Goal: Task Accomplishment & Management: Manage account settings

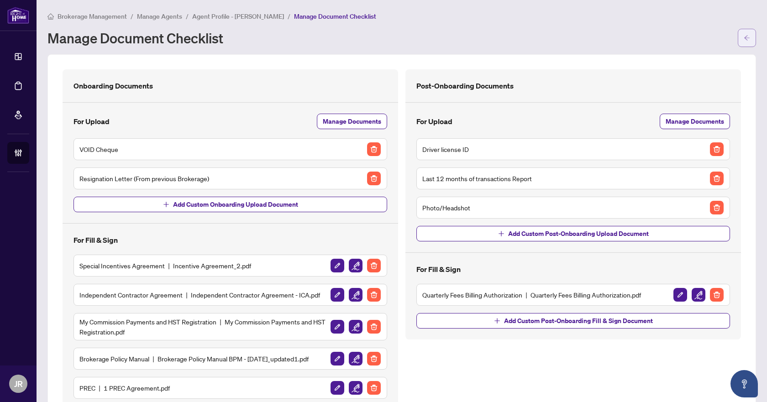
click at [744, 37] on icon "arrow-left" at bounding box center [747, 38] width 6 height 6
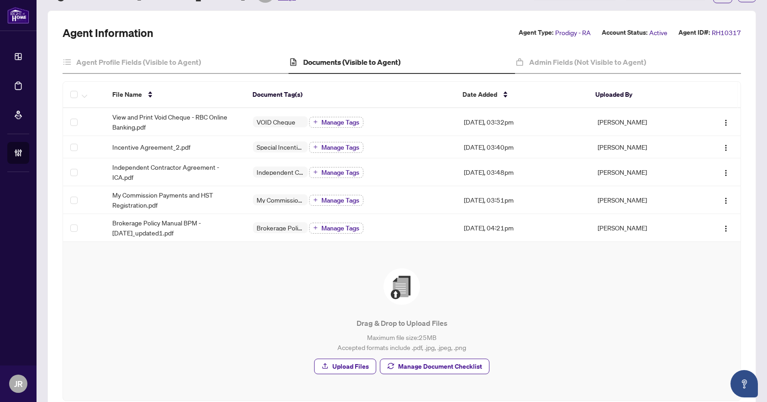
scroll to position [96, 0]
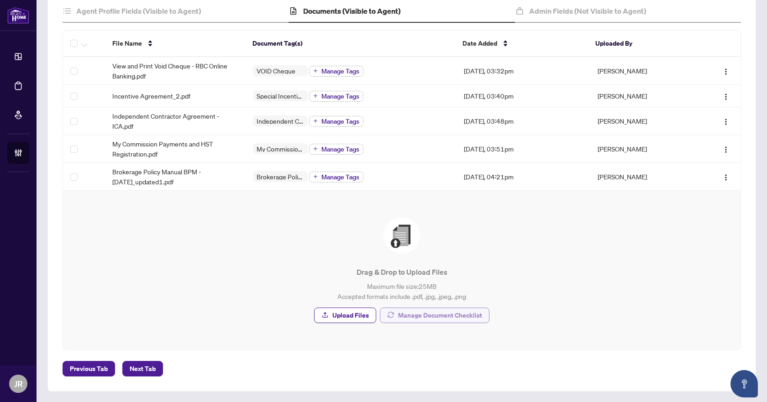
click at [435, 315] on span "Manage Document Checklist" at bounding box center [440, 315] width 84 height 15
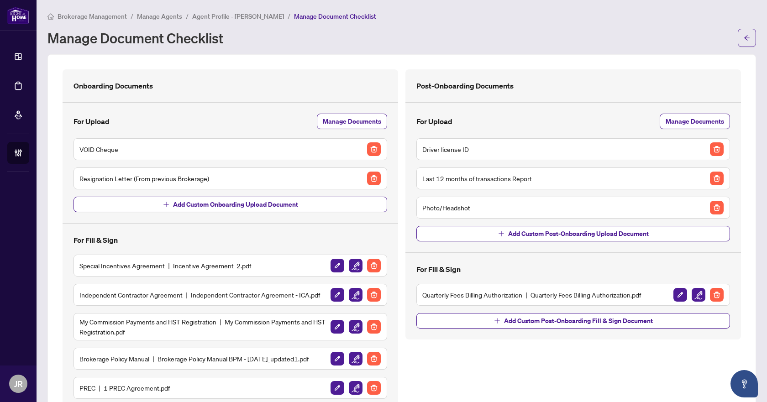
click at [163, 15] on span "Manage Agents" at bounding box center [159, 16] width 45 height 8
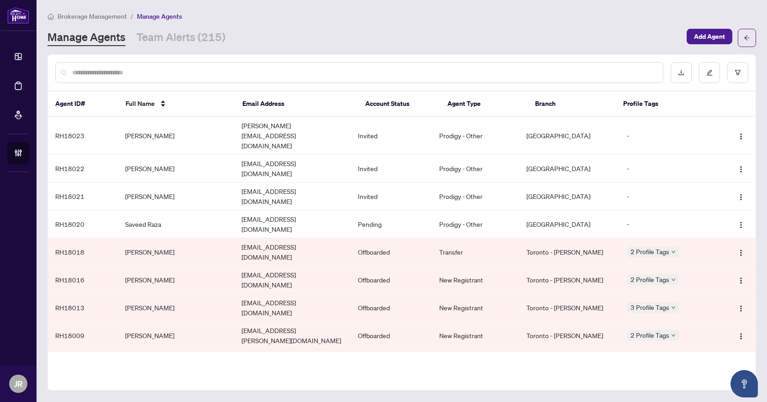
click at [279, 68] on input "text" at bounding box center [363, 73] width 583 height 10
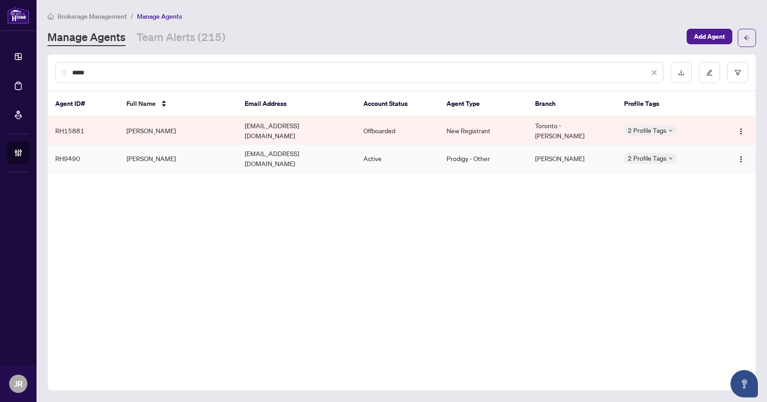
type input "*****"
click at [110, 157] on td "RH9490" at bounding box center [83, 159] width 71 height 28
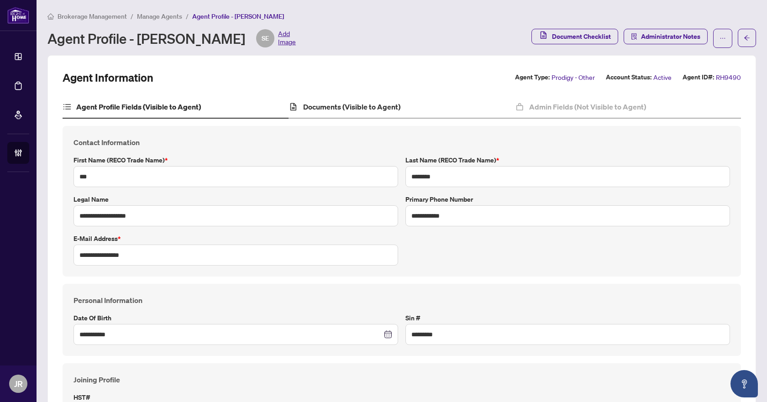
click at [392, 112] on div "Documents (Visible to Agent)" at bounding box center [401, 107] width 226 height 23
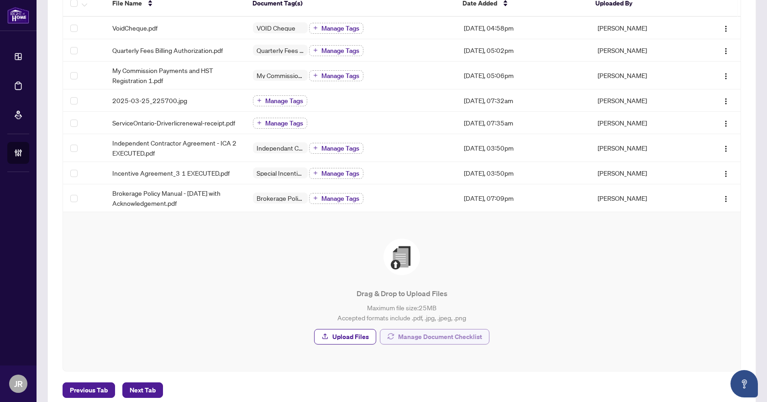
scroll to position [137, 0]
click at [446, 335] on span "Manage Document Checklist" at bounding box center [440, 336] width 84 height 15
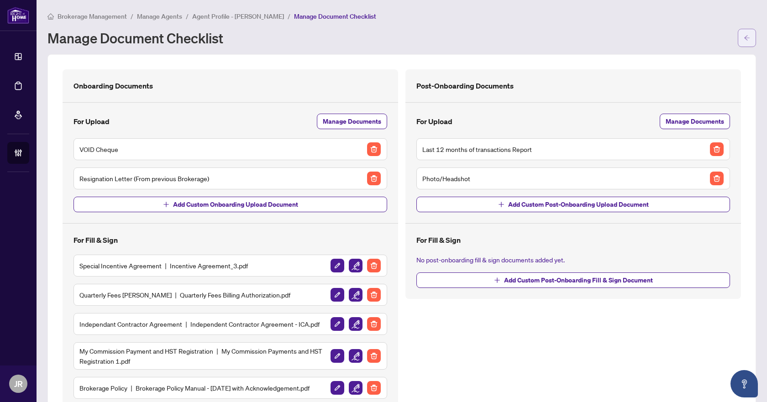
click at [744, 33] on span "button" at bounding box center [747, 38] width 6 height 15
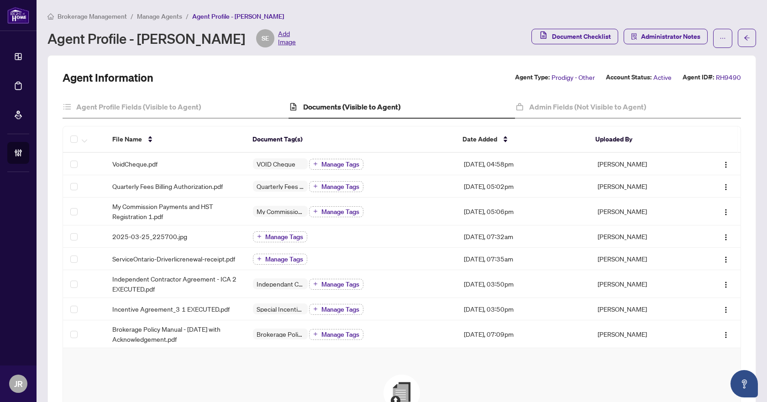
click at [147, 16] on span "Manage Agents" at bounding box center [159, 16] width 45 height 8
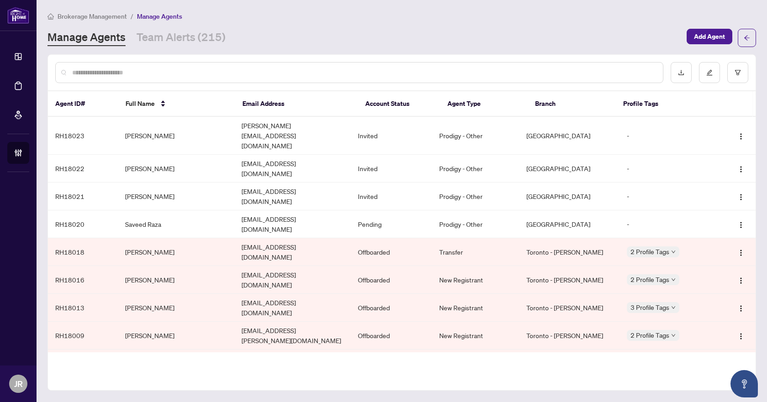
click at [174, 76] on input "text" at bounding box center [363, 73] width 583 height 10
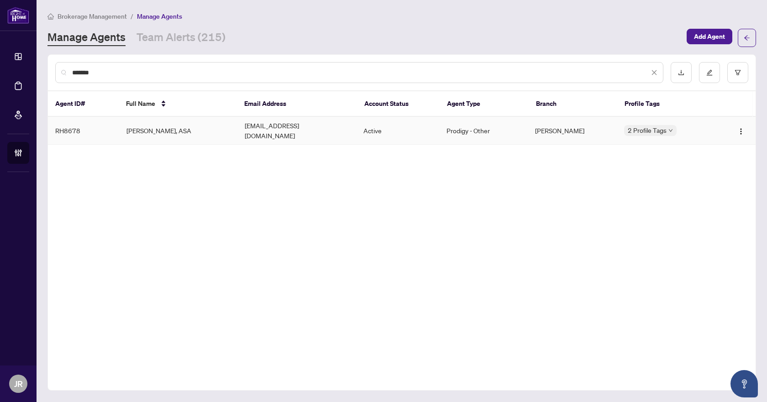
type input "*******"
click at [254, 129] on td "[EMAIL_ADDRESS][DOMAIN_NAME]" at bounding box center [296, 131] width 119 height 28
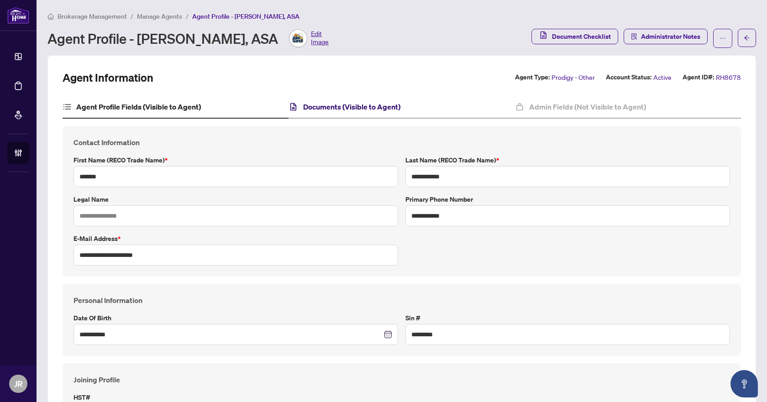
click at [385, 108] on h4 "Documents (Visible to Agent)" at bounding box center [351, 106] width 97 height 11
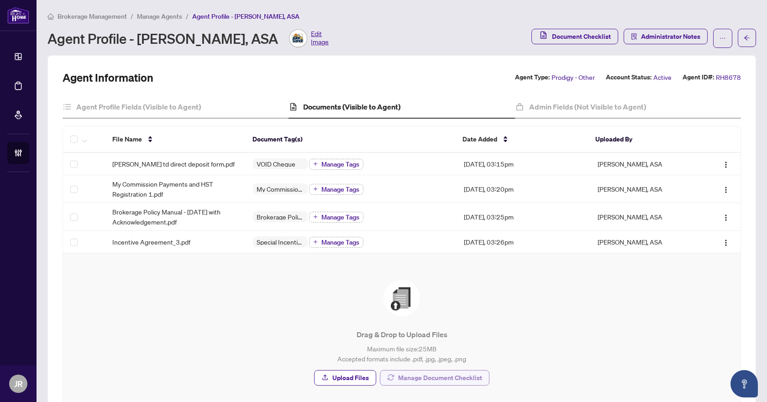
click at [410, 381] on span "Manage Document Checklist" at bounding box center [440, 378] width 84 height 15
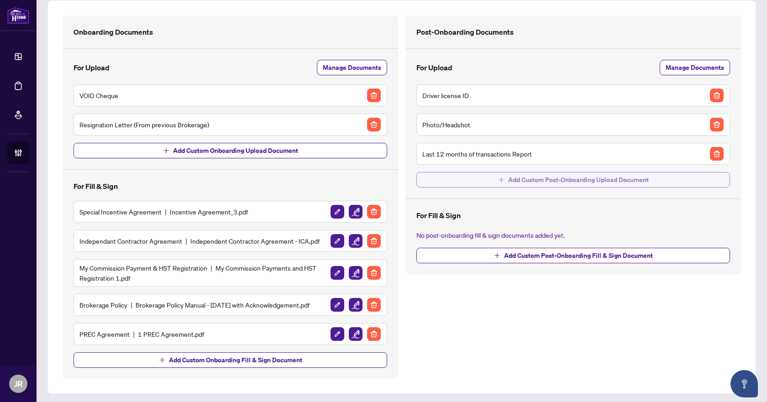
scroll to position [56, 0]
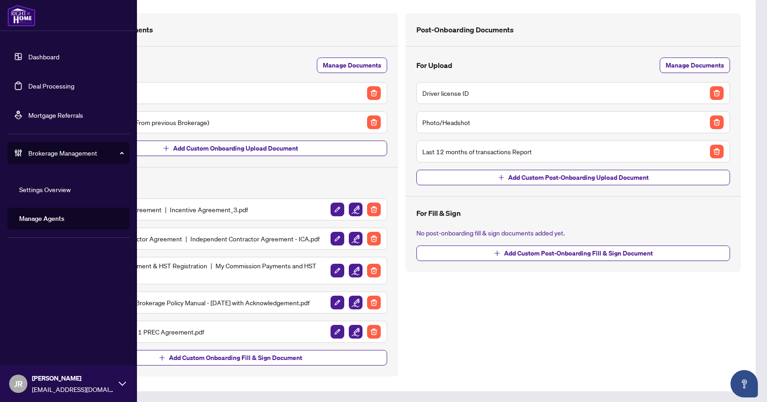
click at [51, 84] on link "Deal Processing" at bounding box center [51, 86] width 46 height 8
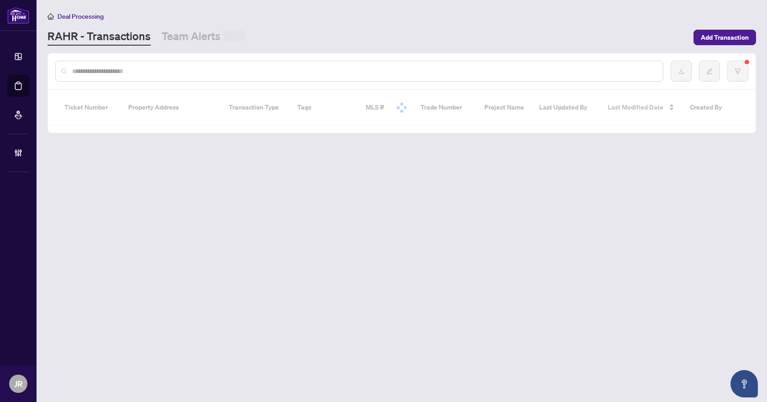
click at [247, 73] on input "text" at bounding box center [363, 71] width 583 height 10
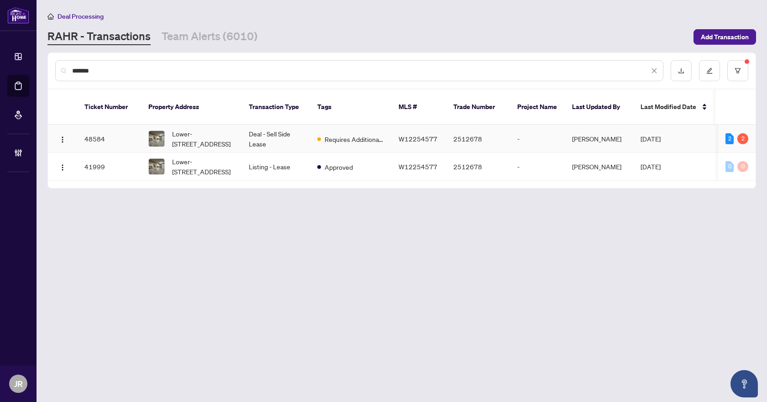
type input "*******"
click at [236, 128] on td "Lower-[STREET_ADDRESS]" at bounding box center [191, 139] width 100 height 28
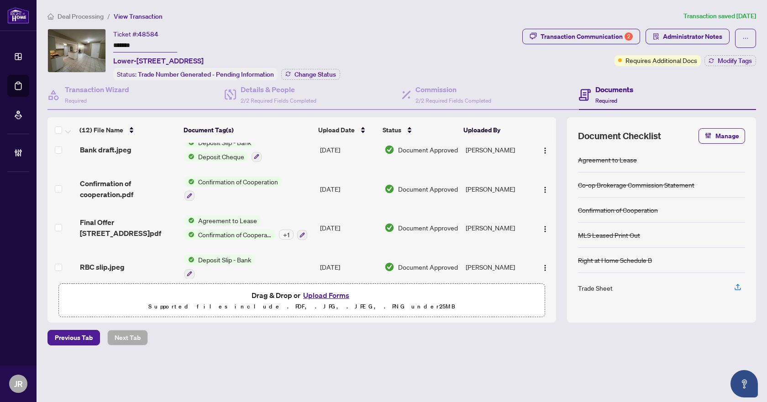
scroll to position [320, 0]
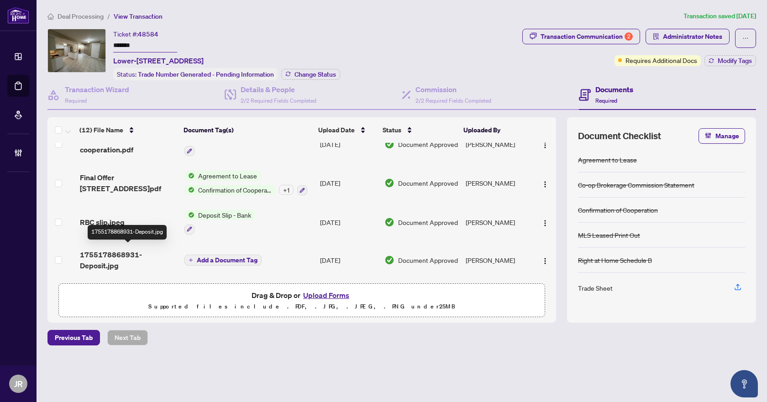
click at [151, 257] on span "1755178868931-Deposit.jpg" at bounding box center [128, 260] width 97 height 22
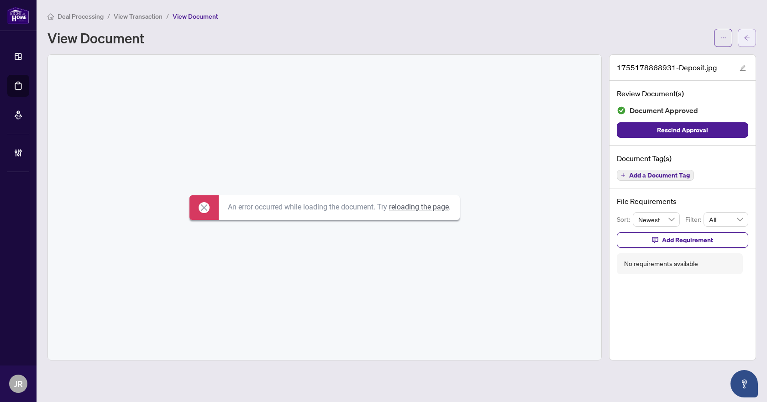
click at [747, 31] on span "button" at bounding box center [747, 38] width 6 height 15
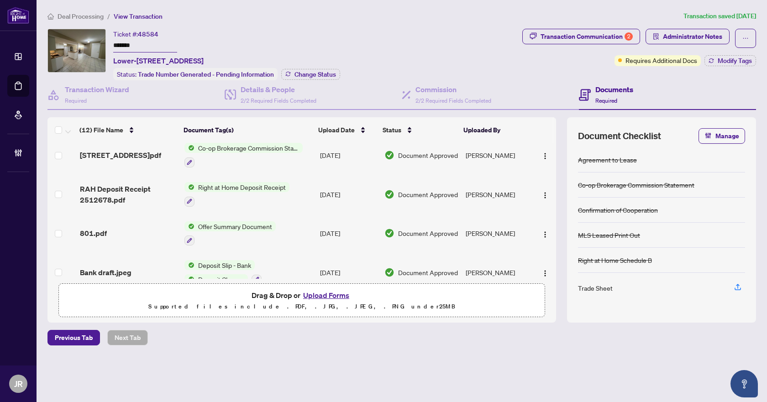
scroll to position [137, 0]
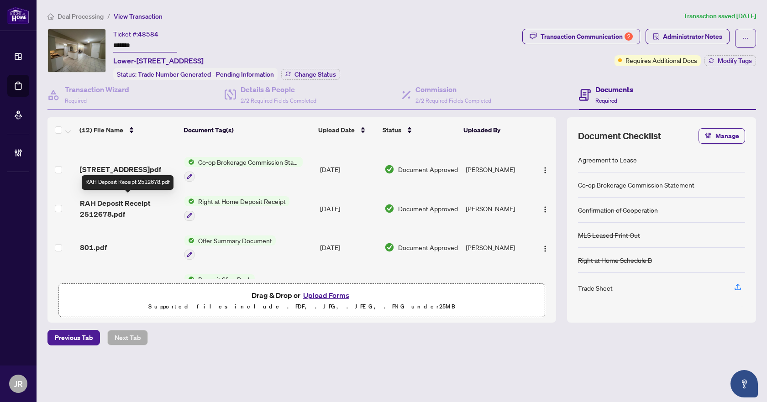
click at [150, 205] on span "RAH Deposit Receipt 2512678.pdf" at bounding box center [128, 209] width 97 height 22
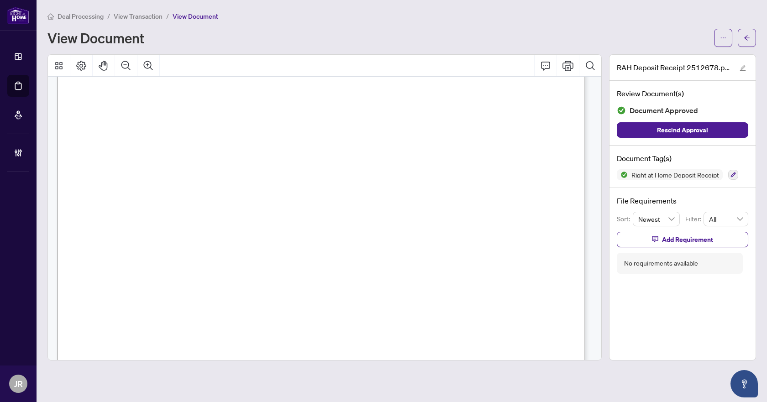
scroll to position [228, 0]
click at [750, 37] on button "button" at bounding box center [747, 38] width 18 height 18
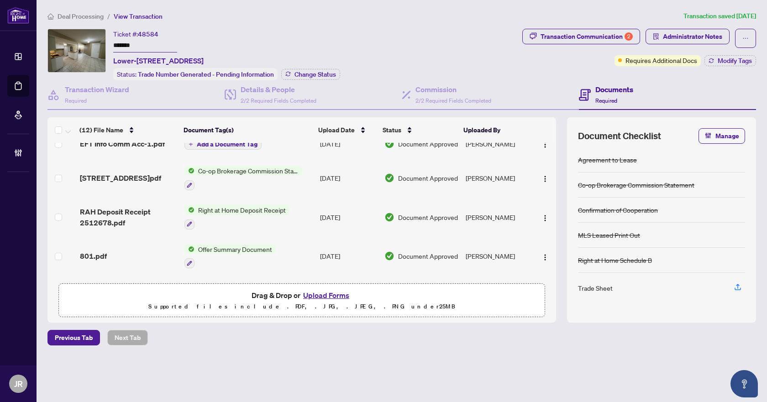
scroll to position [137, 0]
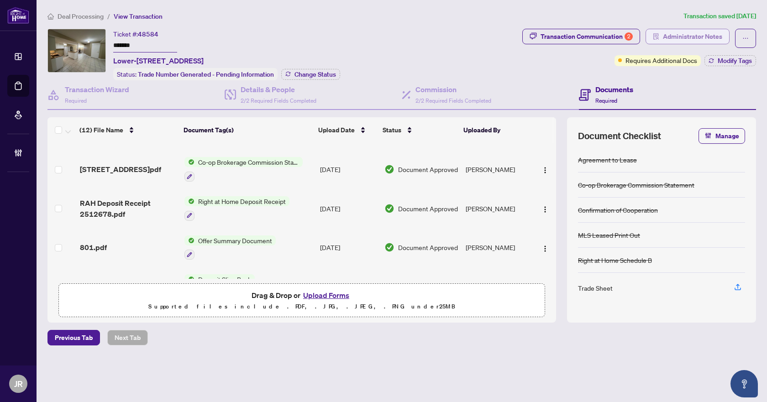
click at [675, 39] on span "Administrator Notes" at bounding box center [692, 36] width 59 height 15
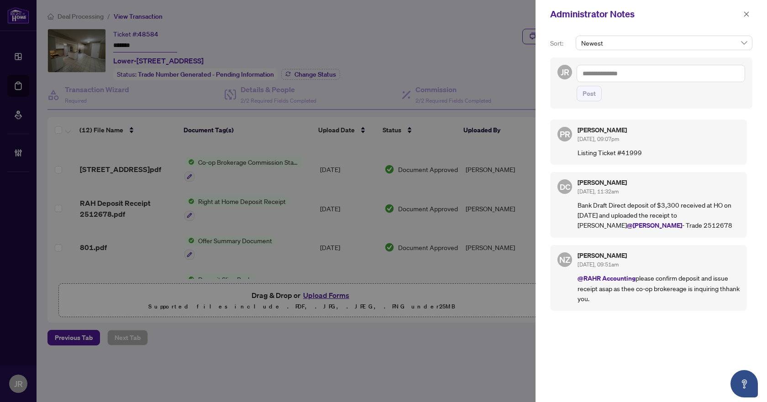
click at [649, 71] on textarea at bounding box center [660, 73] width 168 height 17
type textarea "*"
click at [626, 80] on span "[PERSON_NAME]" at bounding box center [659, 80] width 99 height 8
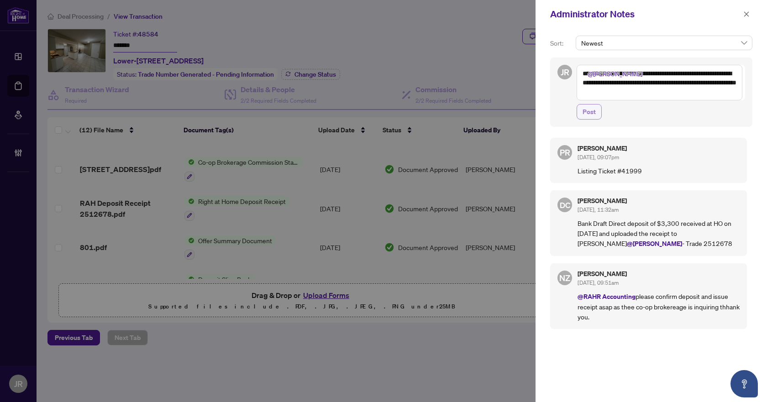
type textarea "**********"
click at [585, 110] on span "Post" at bounding box center [588, 112] width 13 height 15
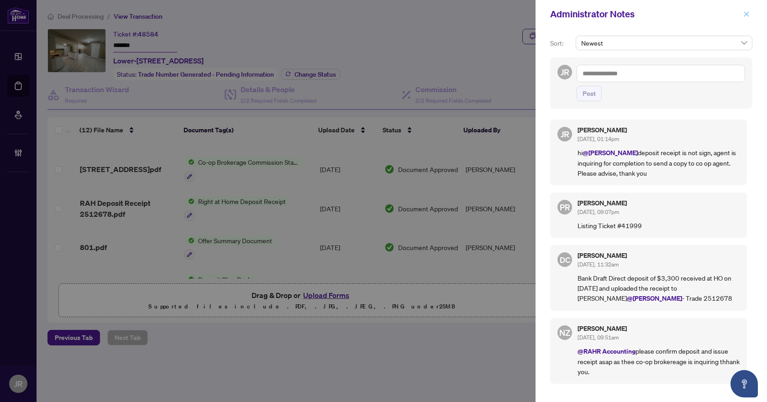
click at [744, 12] on icon "close" at bounding box center [746, 13] width 5 height 5
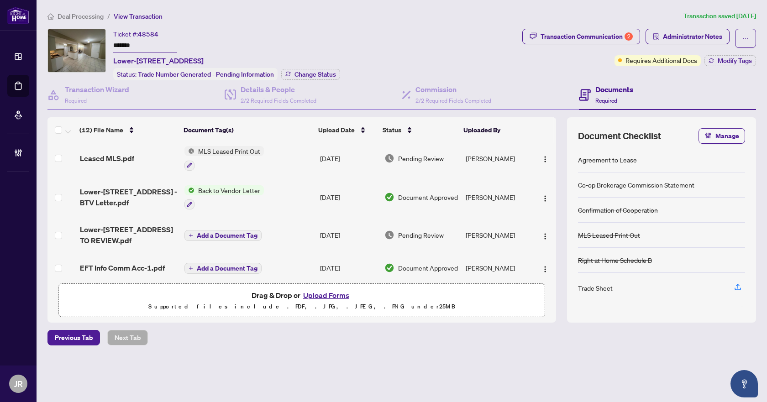
scroll to position [0, 0]
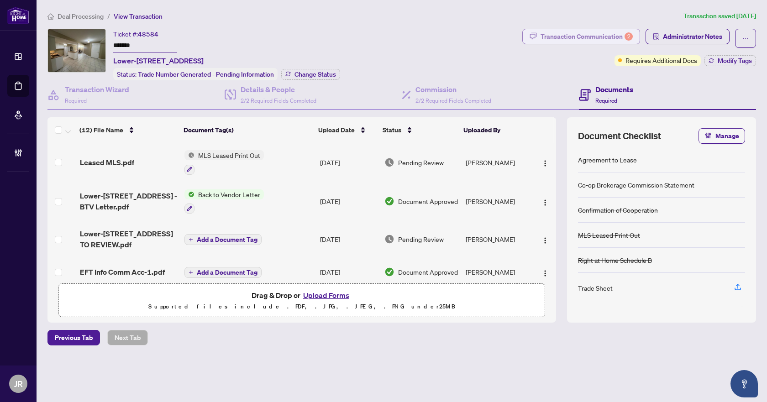
click at [595, 34] on div "Transaction Communication 2" at bounding box center [586, 36] width 92 height 15
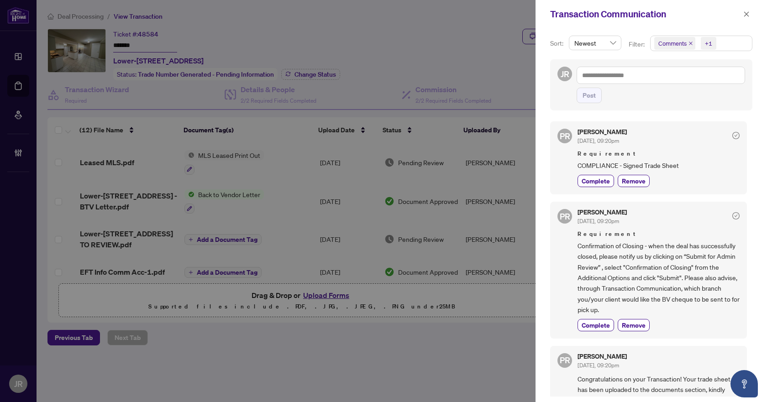
click at [753, 16] on div "Transaction Communication" at bounding box center [650, 14] width 231 height 28
click at [746, 13] on icon "close" at bounding box center [746, 14] width 6 height 6
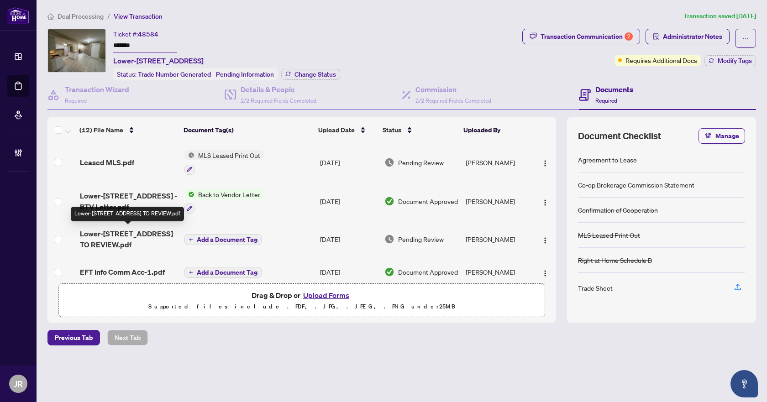
click at [136, 234] on span "Lower-[STREET_ADDRESS] TO REVIEW.pdf" at bounding box center [128, 239] width 97 height 22
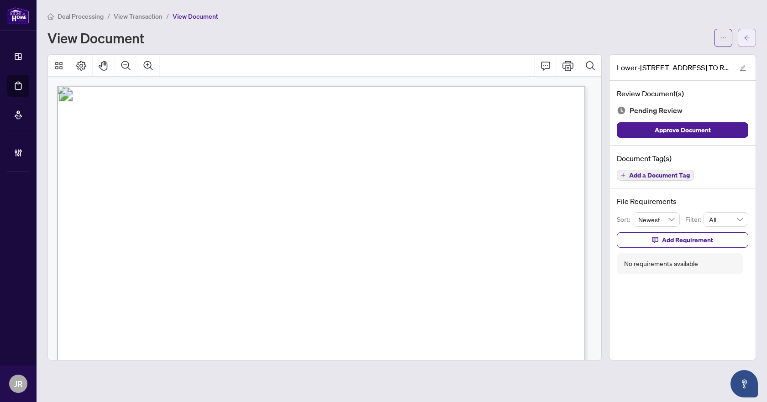
click at [742, 43] on button "button" at bounding box center [747, 38] width 18 height 18
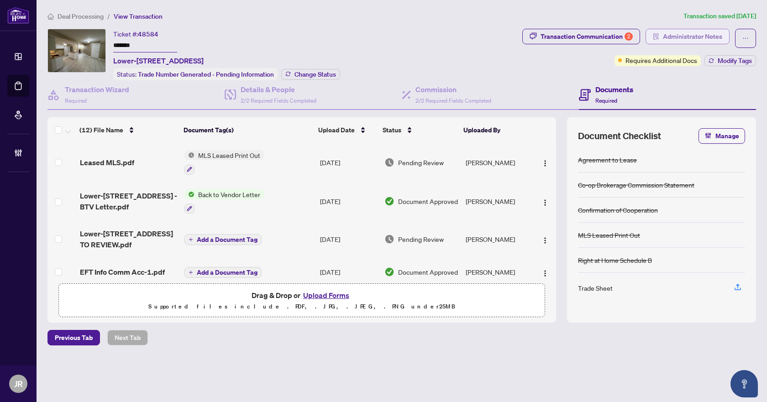
click at [703, 30] on span "Administrator Notes" at bounding box center [692, 36] width 59 height 15
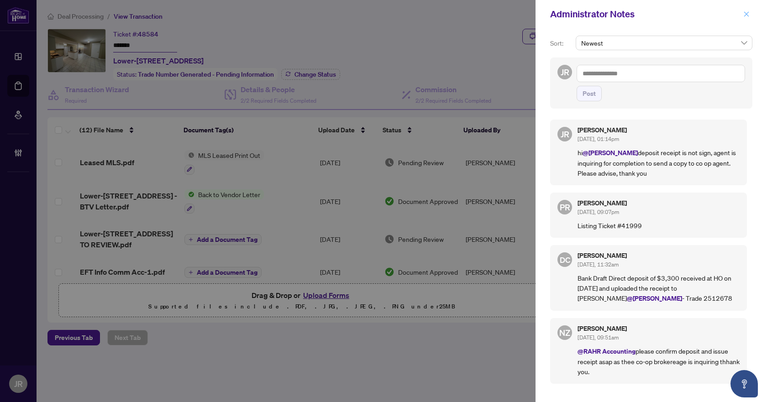
click at [748, 18] on span "button" at bounding box center [746, 14] width 6 height 15
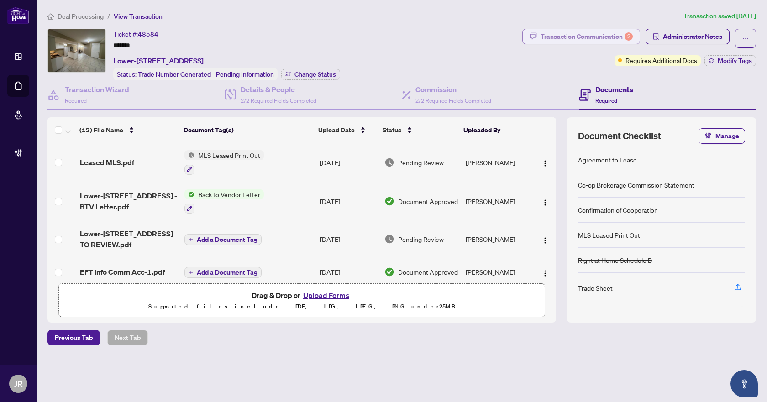
click at [614, 31] on div "Transaction Communication 2" at bounding box center [586, 36] width 92 height 15
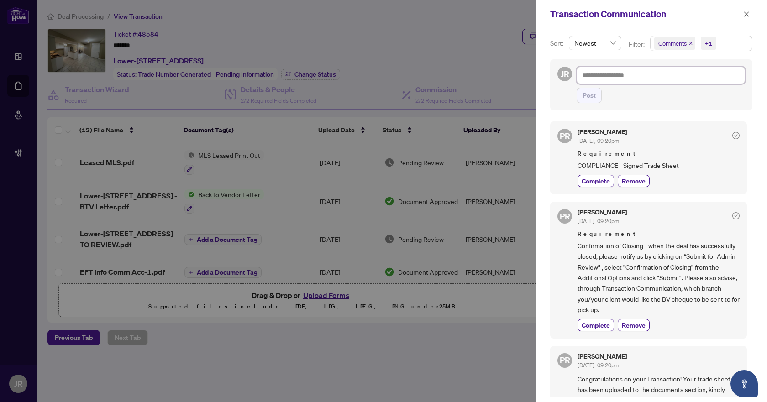
click at [649, 70] on textarea at bounding box center [660, 75] width 168 height 17
click at [749, 12] on icon "close" at bounding box center [746, 14] width 6 height 6
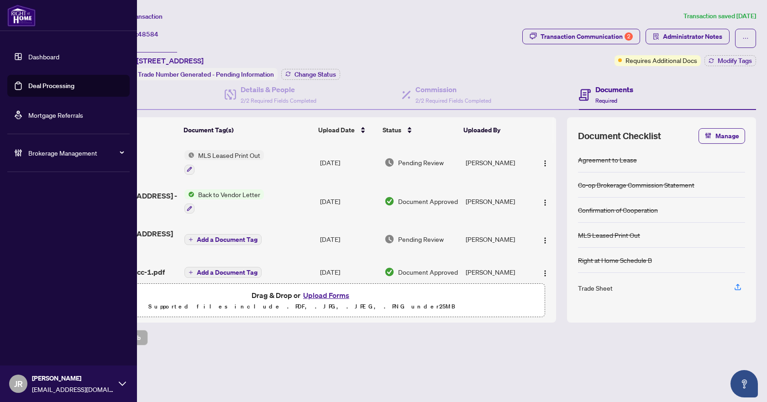
click at [26, 144] on div "Brokerage Management" at bounding box center [68, 153] width 122 height 22
click at [61, 216] on link "Manage Agents" at bounding box center [41, 219] width 45 height 8
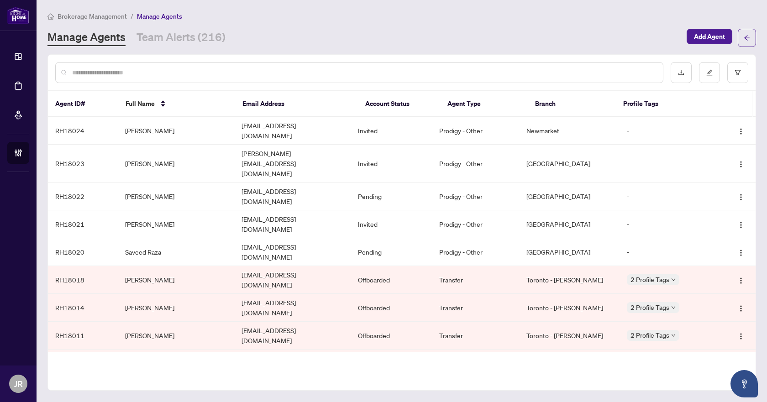
click at [312, 73] on input "text" at bounding box center [363, 73] width 583 height 10
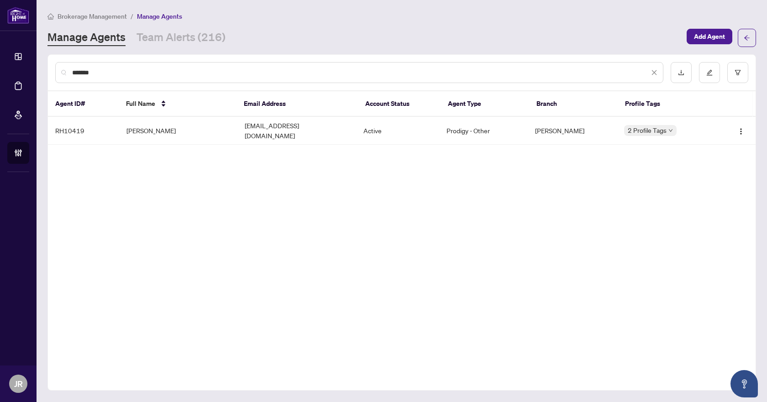
type input "*******"
click at [178, 124] on td "[PERSON_NAME]" at bounding box center [178, 131] width 119 height 28
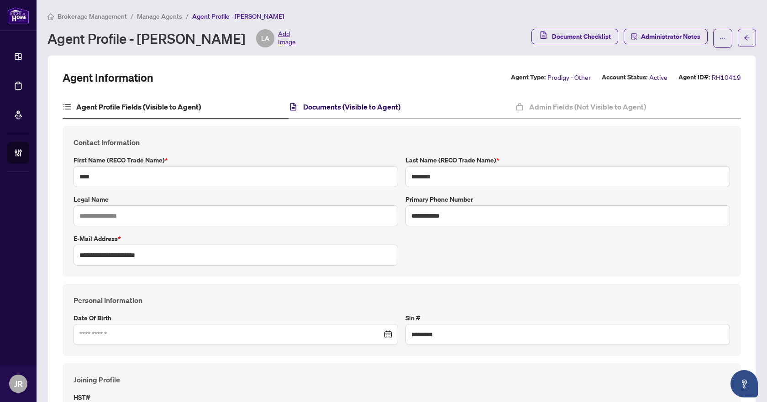
click at [392, 104] on h4 "Documents (Visible to Agent)" at bounding box center [351, 106] width 97 height 11
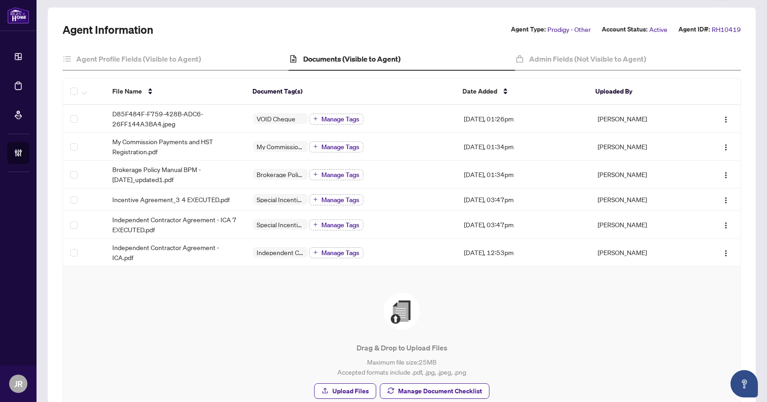
scroll to position [91, 0]
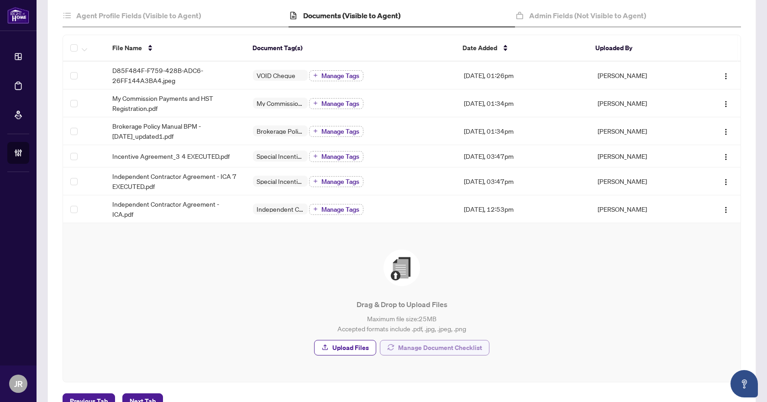
click at [429, 347] on span "Manage Document Checklist" at bounding box center [440, 348] width 84 height 15
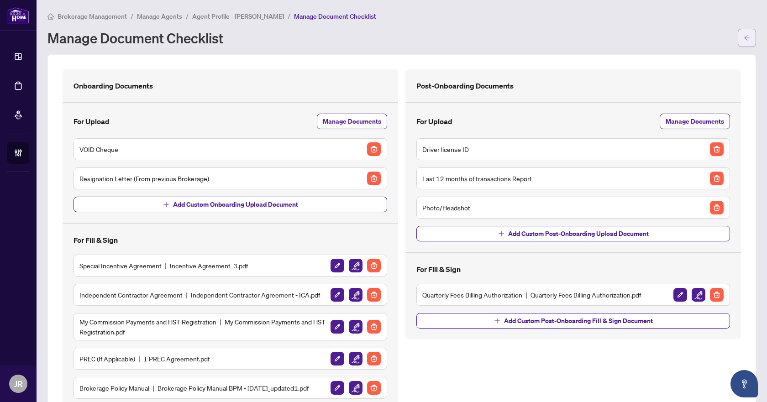
click at [746, 35] on button "button" at bounding box center [747, 38] width 18 height 18
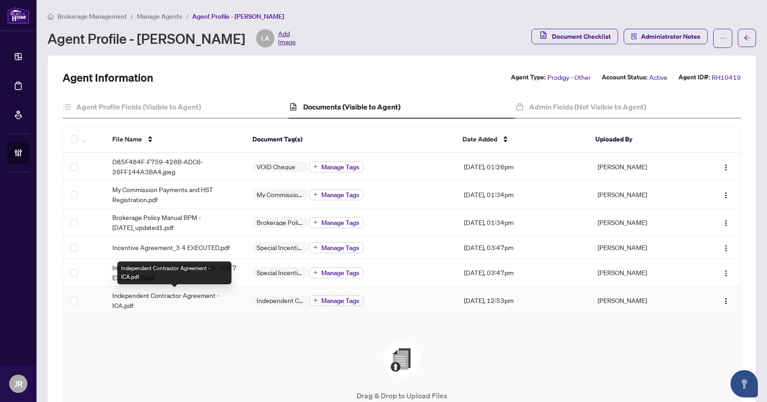
click at [226, 302] on span "Independent Contractor Agreement - ICA.pdf" at bounding box center [175, 300] width 126 height 20
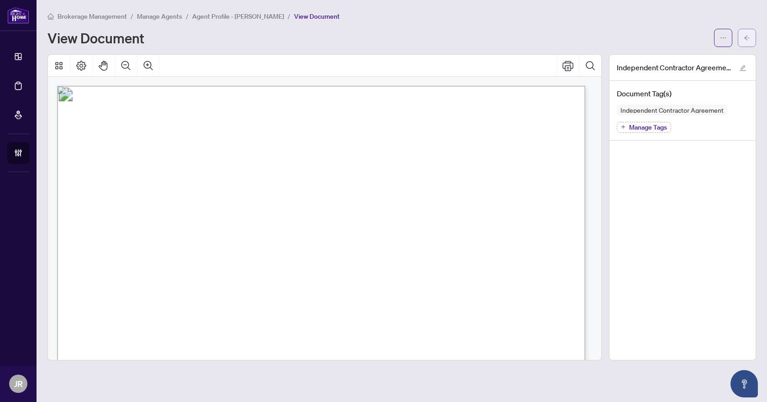
click at [749, 37] on icon "arrow-left" at bounding box center [747, 38] width 6 height 6
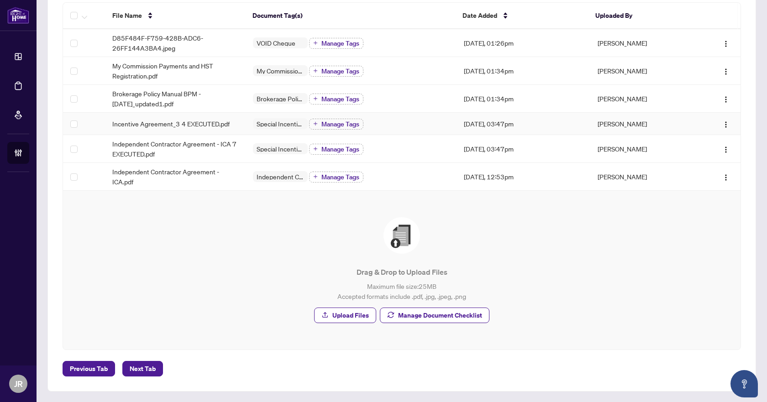
scroll to position [32, 0]
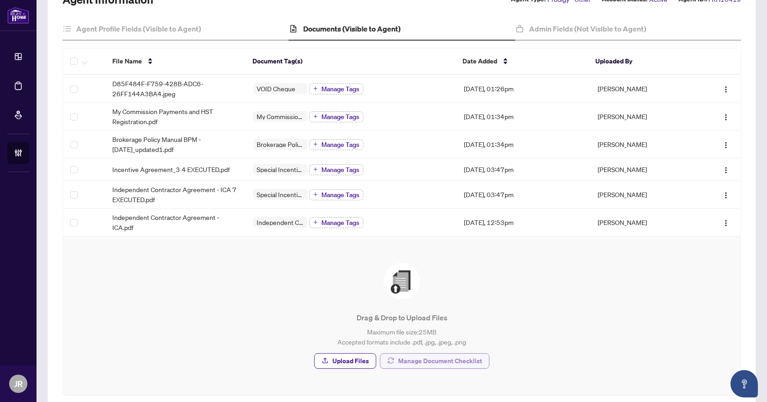
click at [431, 363] on span "Manage Document Checklist" at bounding box center [440, 361] width 84 height 15
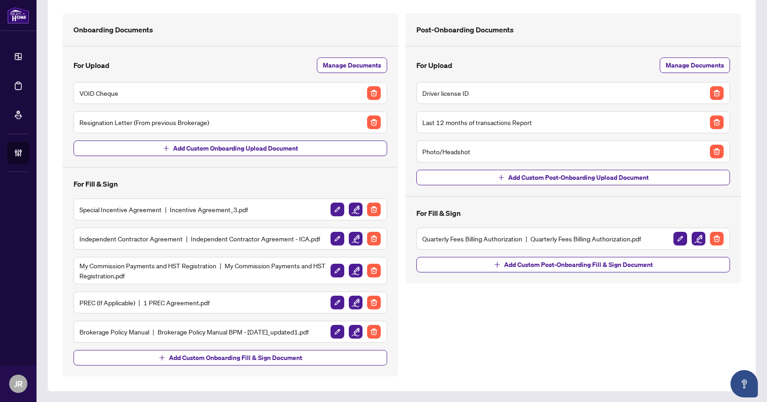
scroll to position [10, 0]
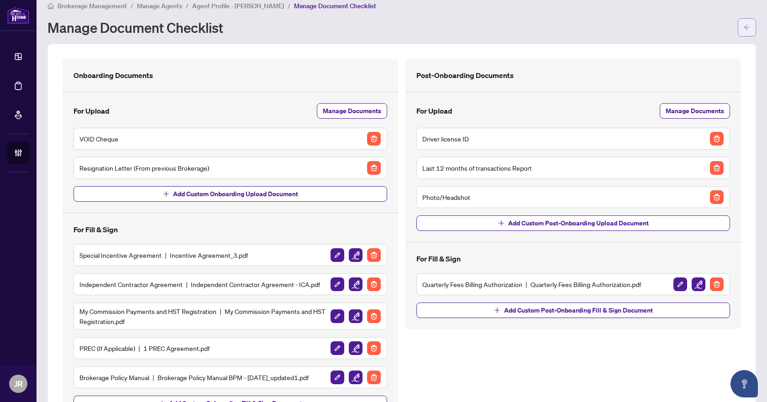
click at [738, 34] on button "button" at bounding box center [747, 27] width 18 height 18
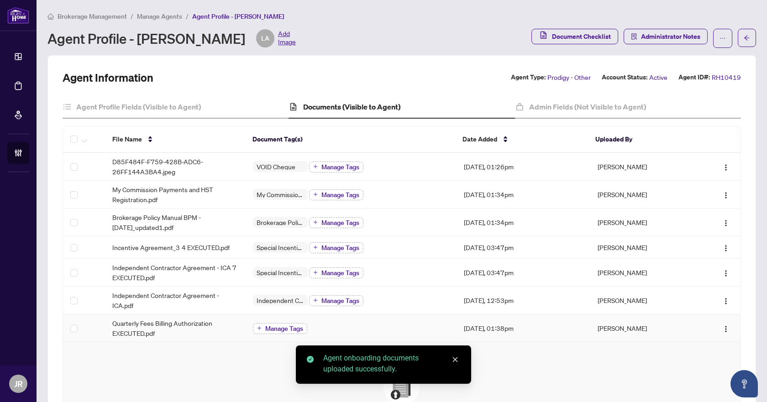
click at [294, 329] on span "Manage Tags" at bounding box center [284, 328] width 38 height 6
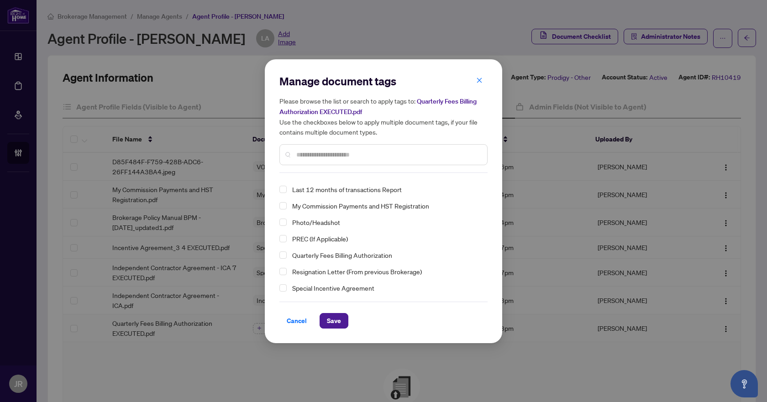
scroll to position [63, 0]
click at [337, 241] on span "Quarterly Fees Billing Authorization" at bounding box center [342, 237] width 100 height 11
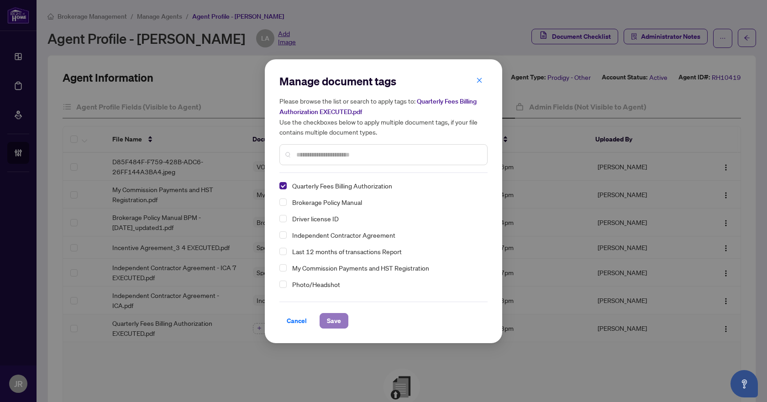
click at [341, 318] on button "Save" at bounding box center [334, 321] width 29 height 16
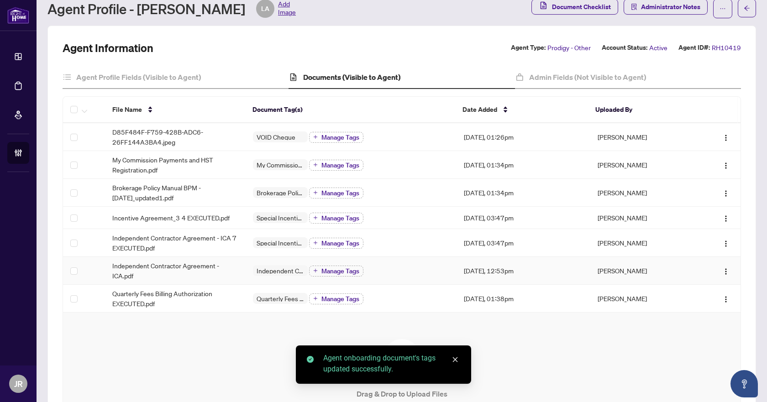
scroll to position [46, 0]
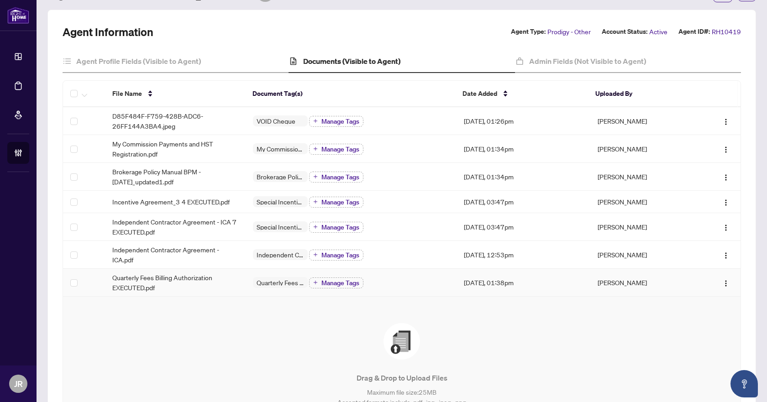
click at [675, 283] on td "[PERSON_NAME]" at bounding box center [642, 283] width 105 height 28
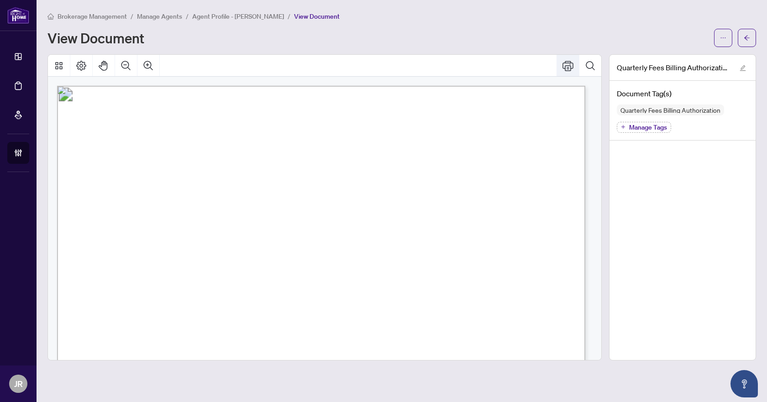
click at [571, 67] on icon "Print" at bounding box center [567, 65] width 11 height 11
click at [749, 38] on icon "arrow-left" at bounding box center [746, 37] width 5 height 5
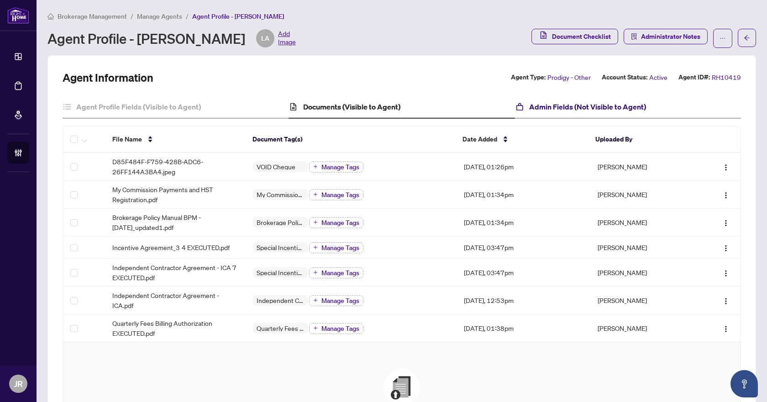
click at [567, 106] on h4 "Admin Fields (Not Visible to Agent)" at bounding box center [587, 106] width 117 height 11
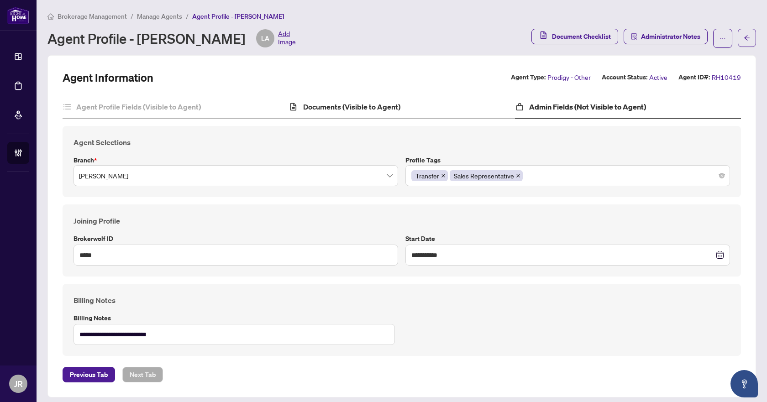
click at [405, 105] on div "Documents (Visible to Agent)" at bounding box center [401, 107] width 226 height 23
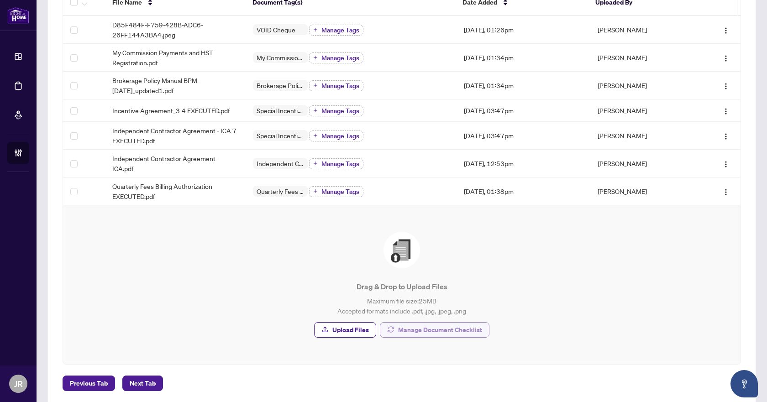
click at [398, 323] on span "Manage Document Checklist" at bounding box center [440, 330] width 84 height 15
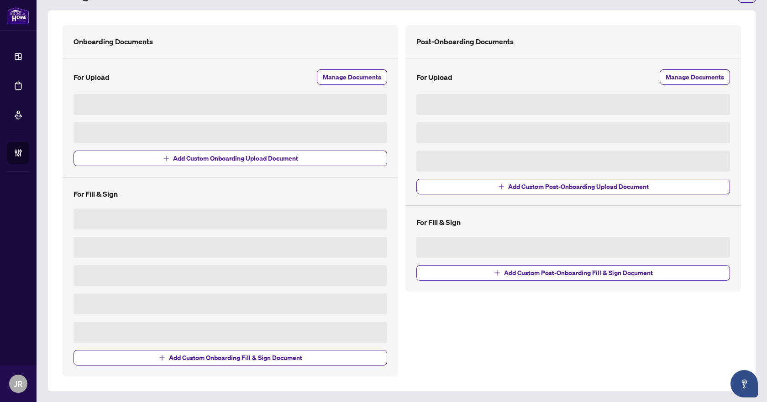
scroll to position [56, 0]
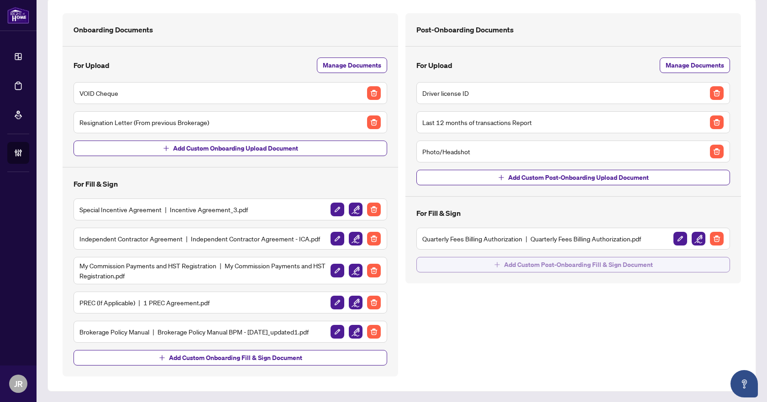
click at [621, 264] on span "Add Custom Post-Onboarding Fill & Sign Document" at bounding box center [578, 264] width 149 height 15
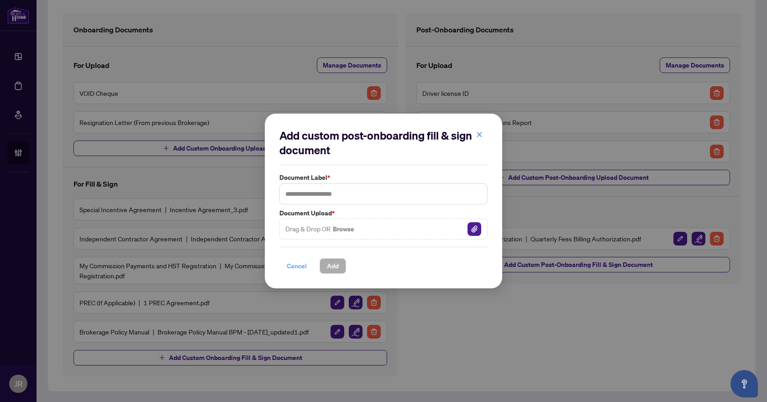
click at [307, 268] on button "Cancel" at bounding box center [296, 266] width 35 height 16
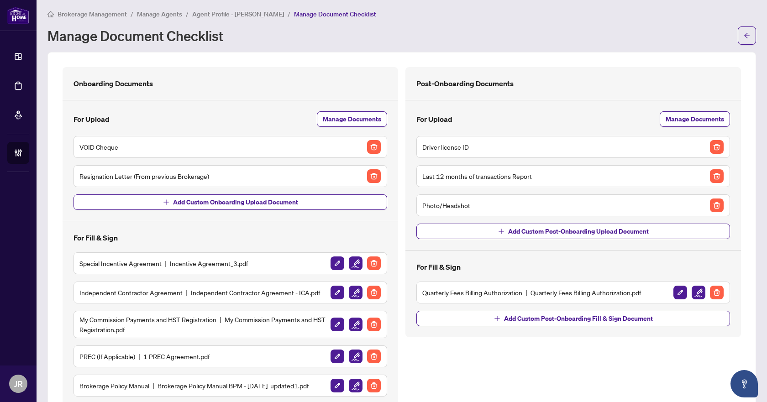
scroll to position [0, 0]
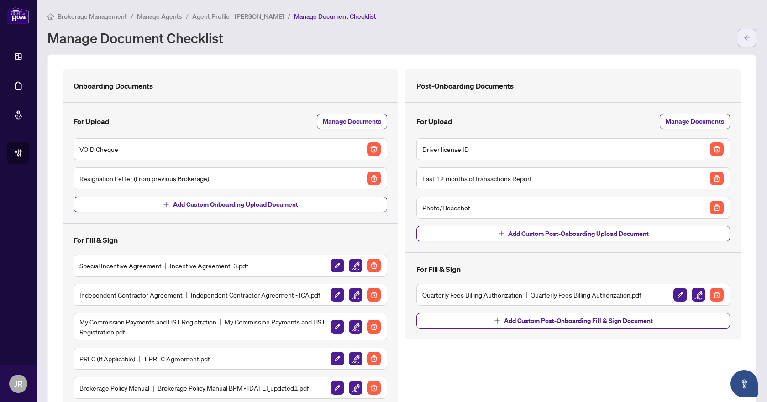
click at [744, 33] on span "button" at bounding box center [747, 38] width 6 height 15
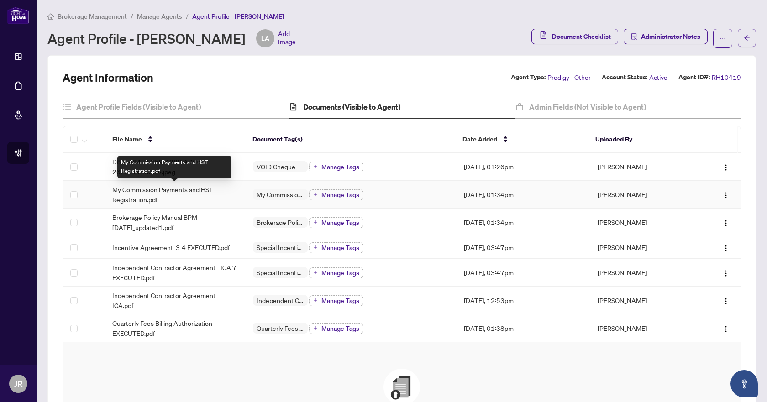
click at [184, 192] on span "My Commission Payments and HST Registration.pdf" at bounding box center [175, 194] width 126 height 20
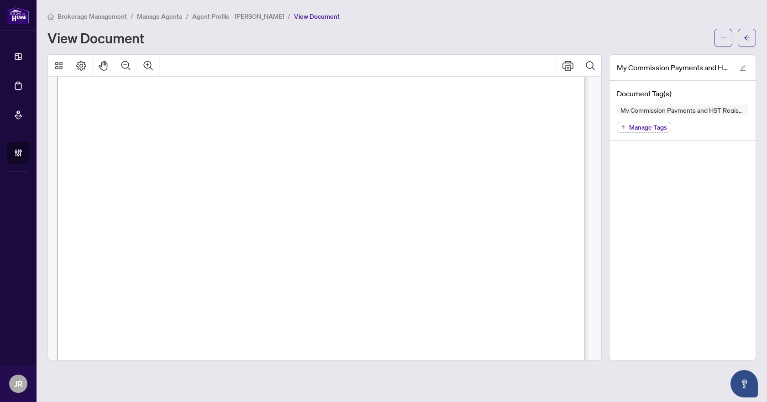
scroll to position [7, 0]
click at [741, 39] on button "button" at bounding box center [747, 38] width 18 height 18
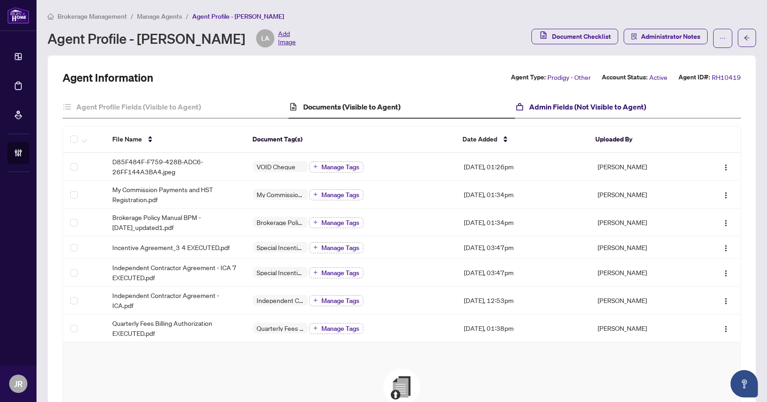
click at [571, 107] on h4 "Admin Fields (Not Visible to Agent)" at bounding box center [587, 106] width 117 height 11
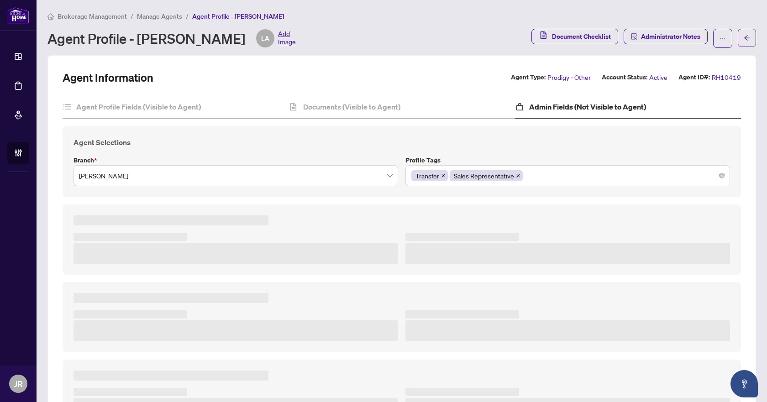
type textarea "**********"
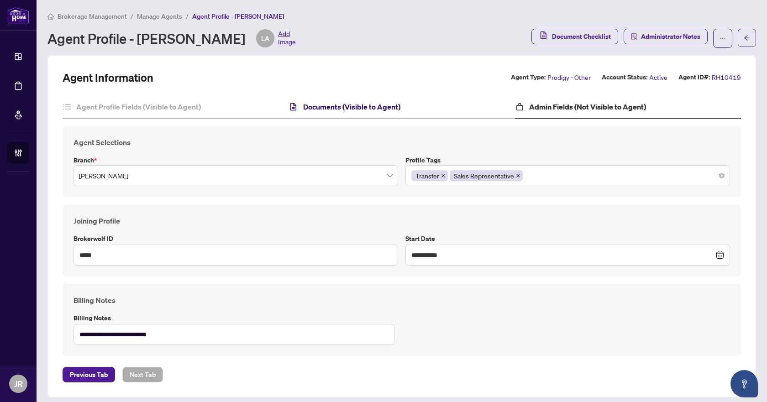
click at [316, 102] on h4 "Documents (Visible to Agent)" at bounding box center [351, 106] width 97 height 11
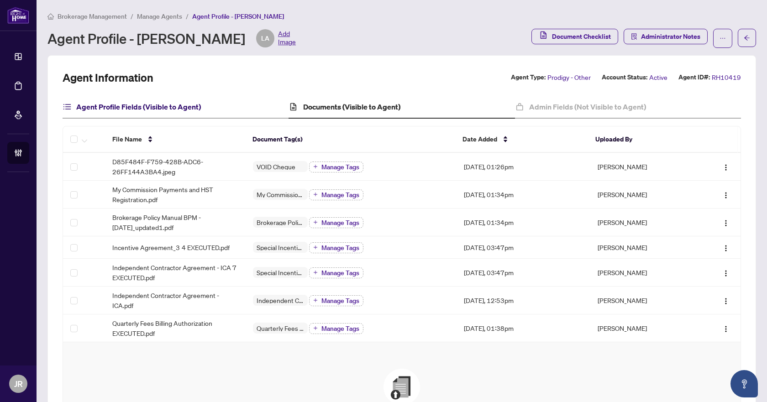
click at [188, 104] on h4 "Agent Profile Fields (Visible to Agent)" at bounding box center [138, 106] width 125 height 11
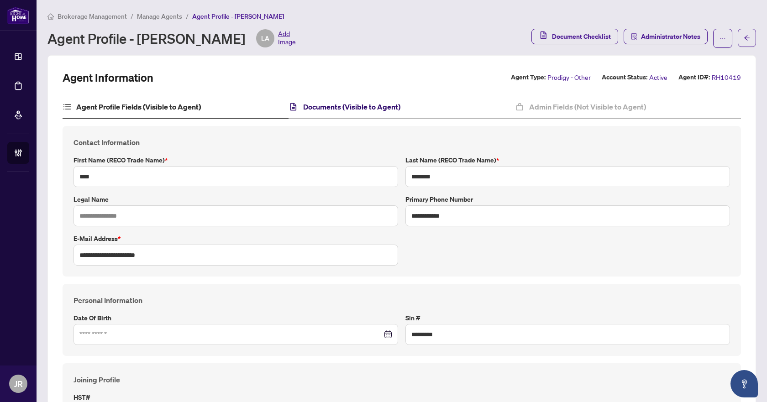
click at [374, 105] on h4 "Documents (Visible to Agent)" at bounding box center [351, 106] width 97 height 11
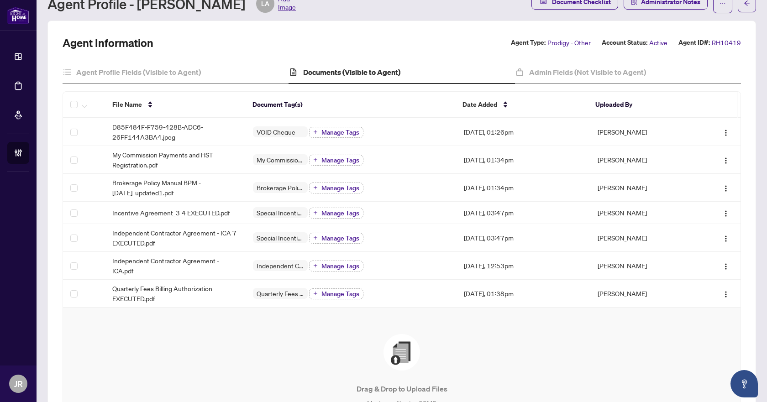
scroll to position [30, 0]
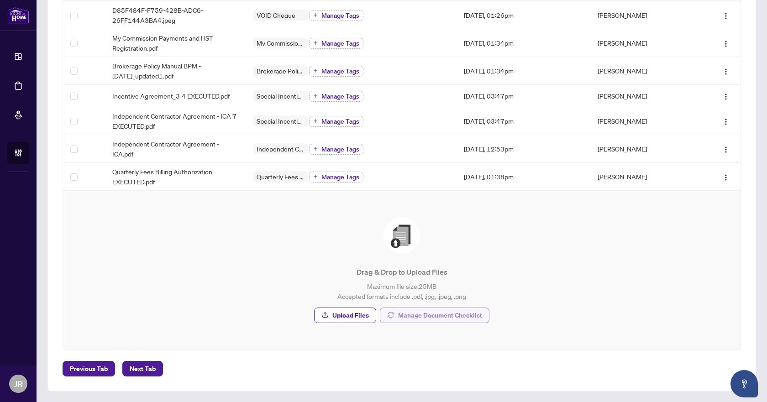
click at [429, 321] on span "Manage Document Checklist" at bounding box center [440, 315] width 84 height 15
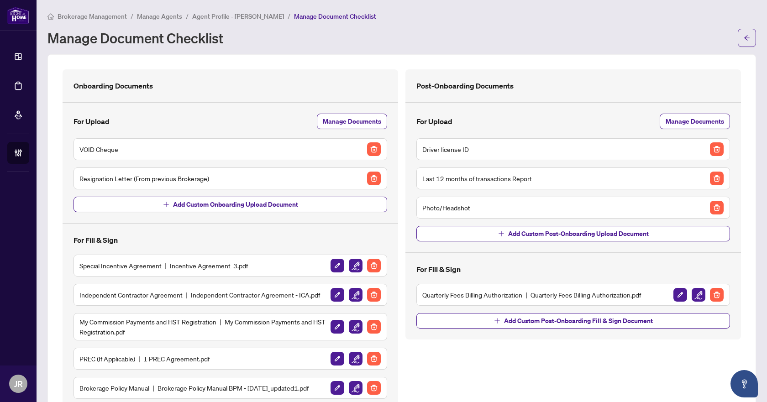
click at [165, 13] on span "Manage Agents" at bounding box center [159, 16] width 45 height 8
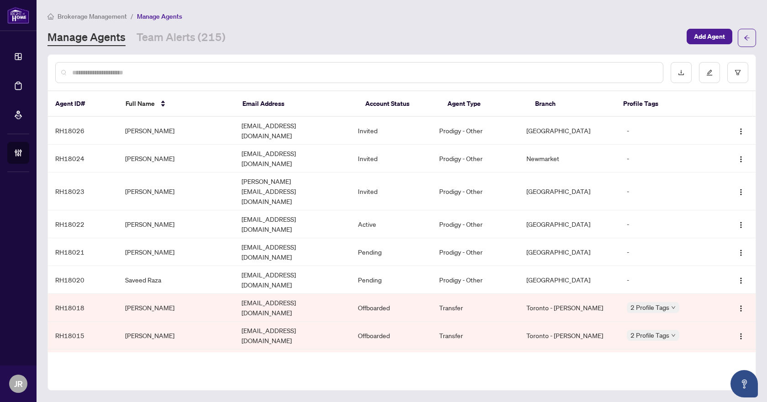
click at [236, 69] on input "text" at bounding box center [363, 73] width 583 height 10
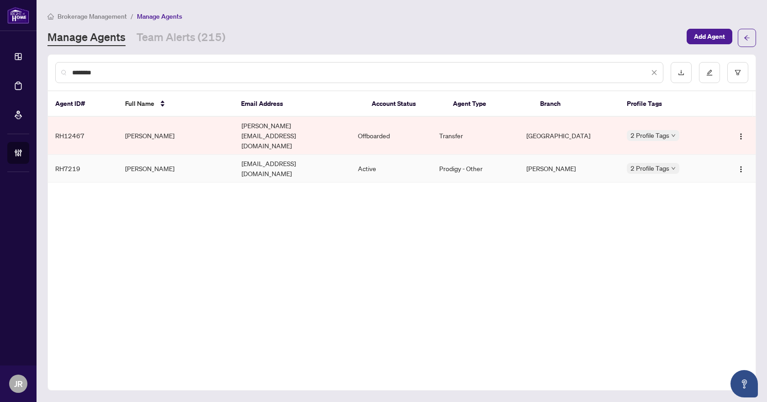
type input "********"
click at [241, 155] on td "[EMAIL_ADDRESS][DOMAIN_NAME]" at bounding box center [292, 169] width 116 height 28
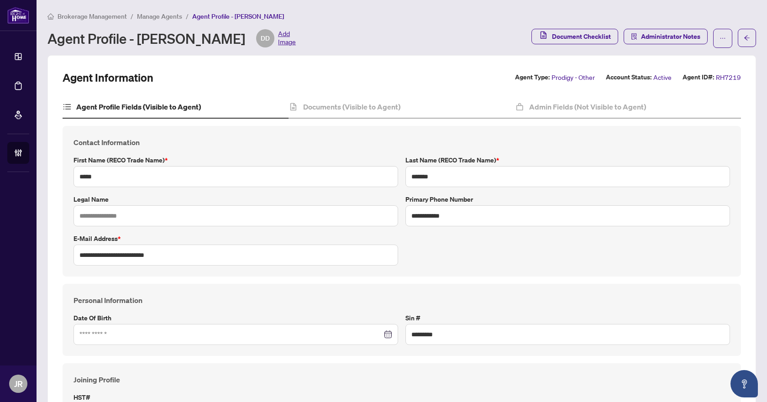
type input "****"
type input "**********"
click at [354, 107] on h4 "Documents (Visible to Agent)" at bounding box center [351, 106] width 97 height 11
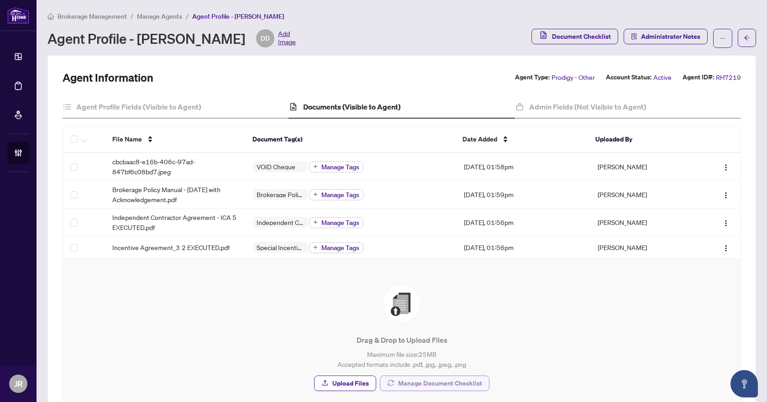
click at [431, 383] on span "Manage Document Checklist" at bounding box center [440, 383] width 84 height 15
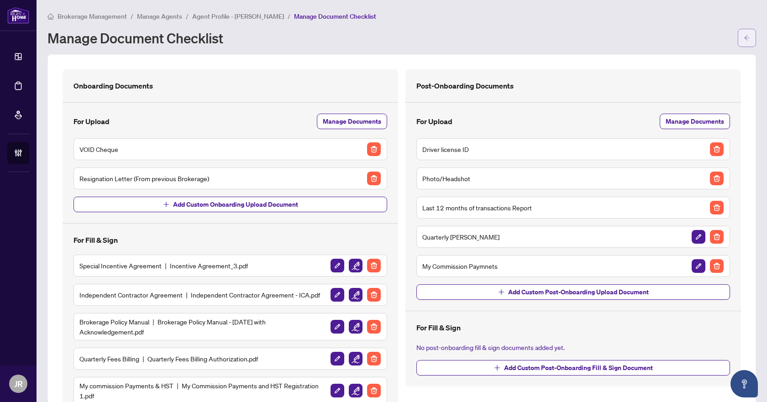
click at [744, 38] on icon "arrow-left" at bounding box center [746, 37] width 5 height 5
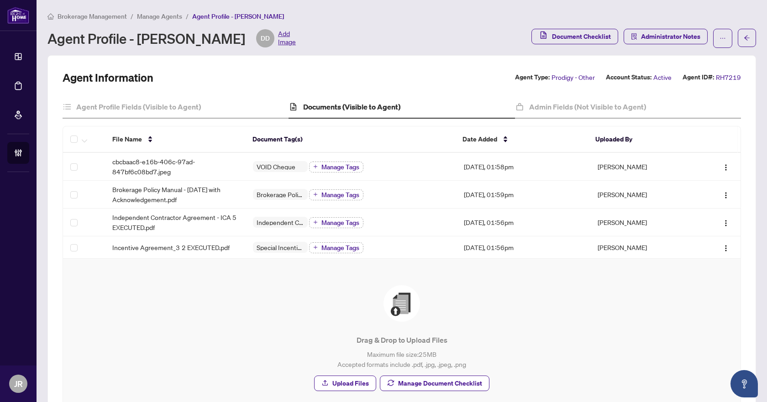
click at [154, 15] on span "Manage Agents" at bounding box center [159, 16] width 45 height 8
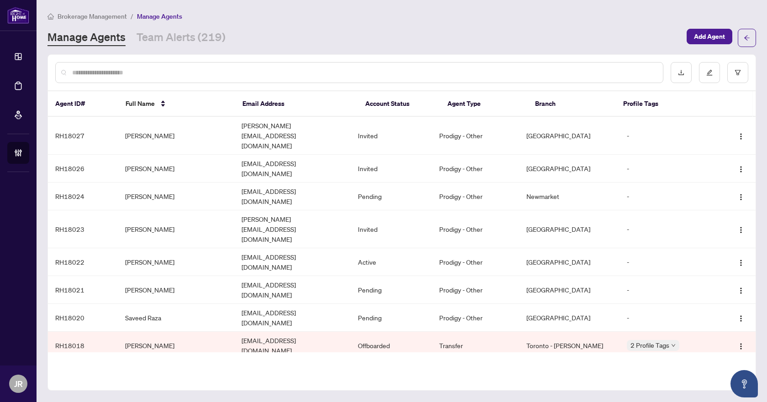
click at [265, 75] on input "text" at bounding box center [363, 73] width 583 height 10
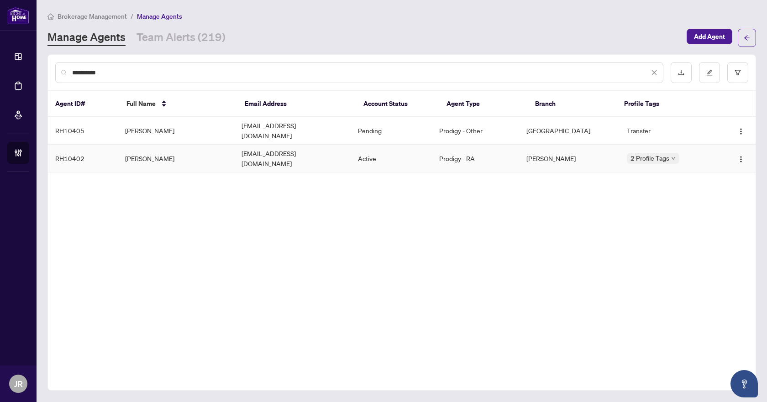
type input "**********"
click at [242, 147] on td "[EMAIL_ADDRESS][DOMAIN_NAME]" at bounding box center [292, 159] width 116 height 28
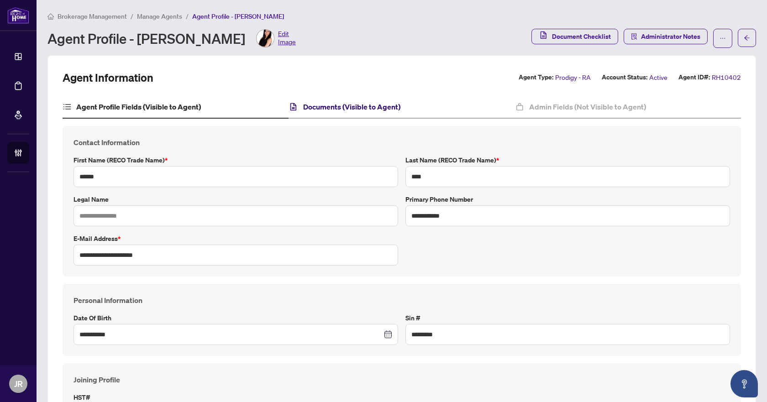
click at [377, 105] on h4 "Documents (Visible to Agent)" at bounding box center [351, 106] width 97 height 11
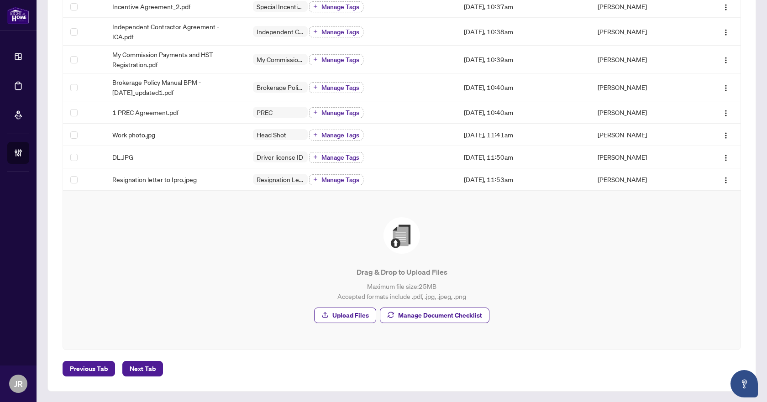
scroll to position [43, 0]
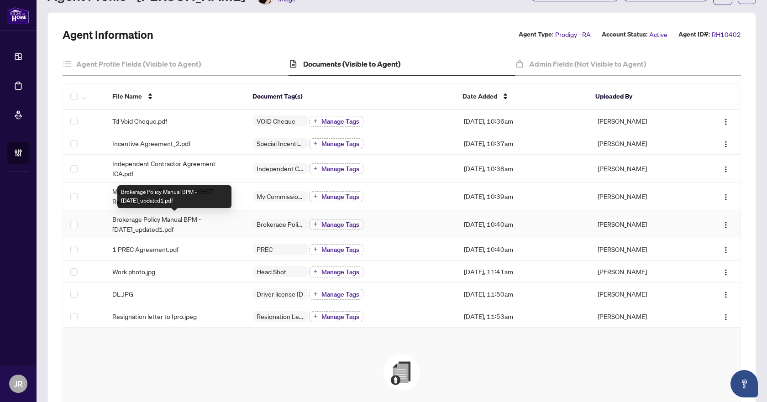
click at [190, 218] on span "Brokerage Policy Manual BPM - [DATE]_updated1.pdf" at bounding box center [175, 224] width 126 height 20
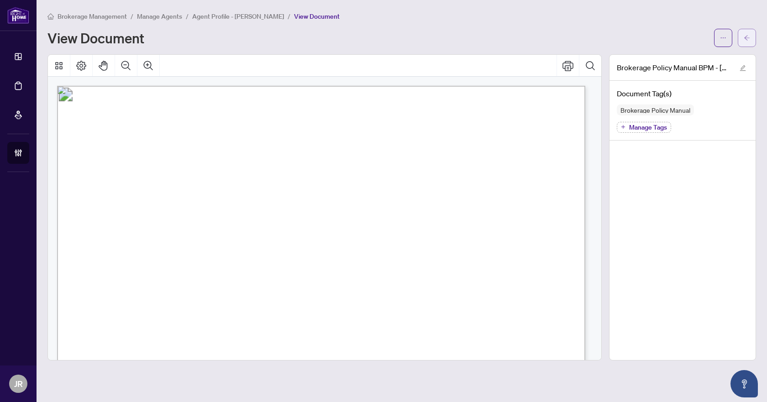
click at [749, 36] on icon "arrow-left" at bounding box center [747, 38] width 6 height 6
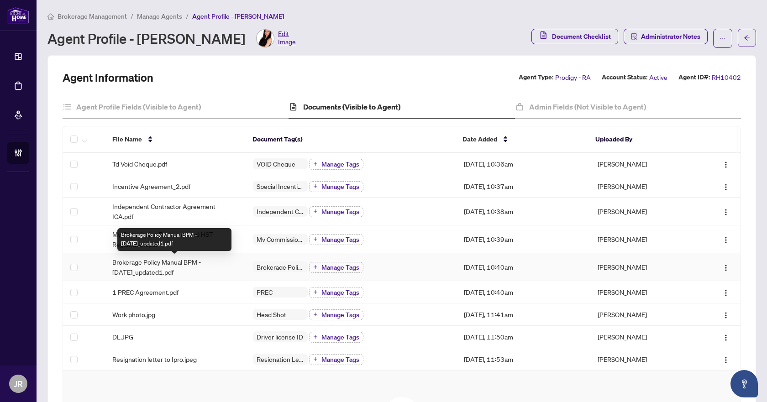
click at [199, 262] on span "Brokerage Policy Manual BPM - [DATE]_updated1.pdf" at bounding box center [175, 267] width 126 height 20
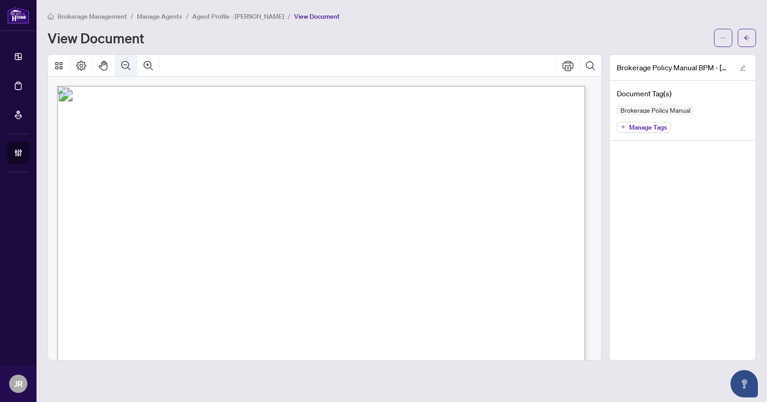
click at [131, 67] on icon "Zoom Out" at bounding box center [126, 65] width 11 height 11
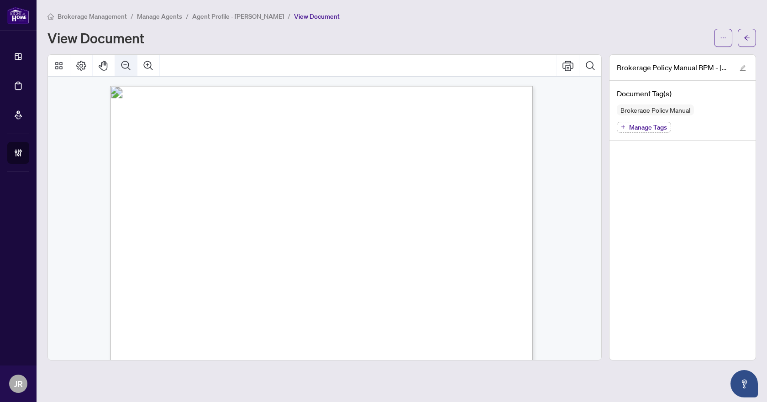
click at [131, 67] on icon "Zoom Out" at bounding box center [126, 65] width 11 height 11
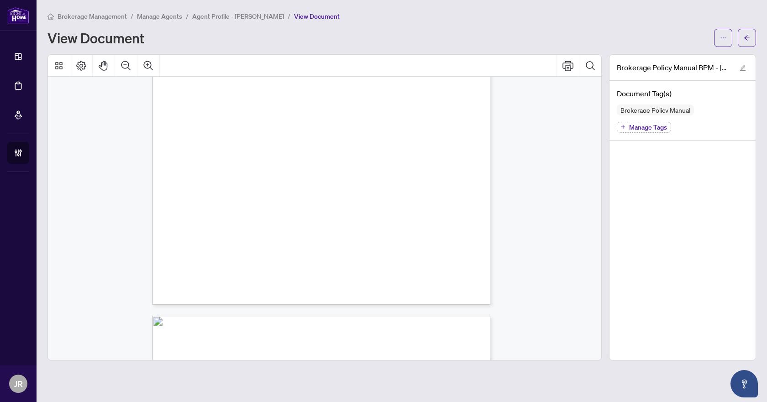
scroll to position [24767, 0]
click at [753, 44] on button "button" at bounding box center [747, 38] width 18 height 18
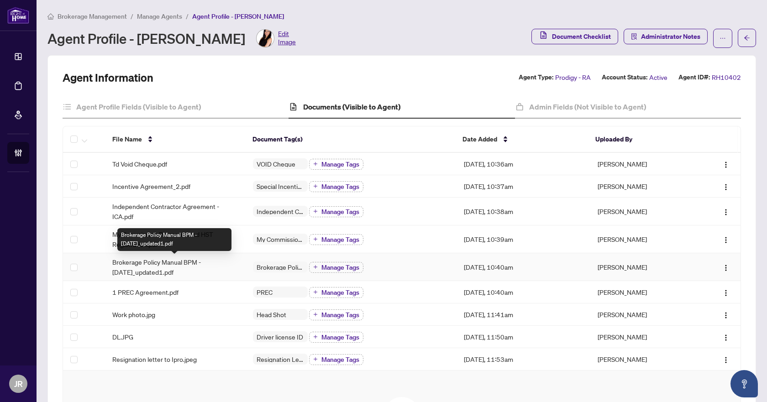
click at [228, 268] on span "Brokerage Policy Manual BPM - [DATE]_updated1.pdf" at bounding box center [175, 267] width 126 height 20
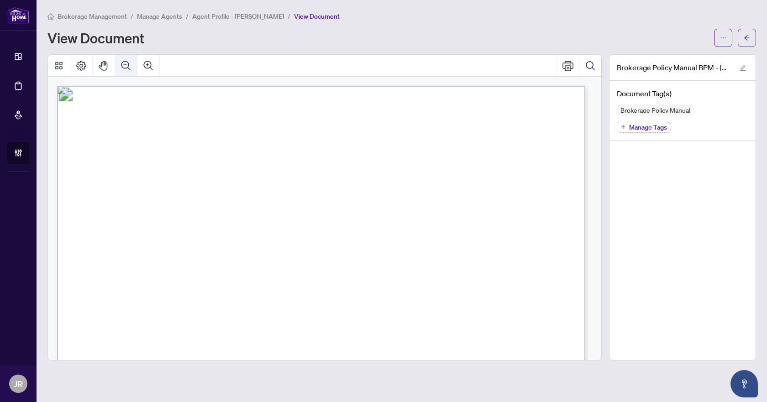
click at [121, 63] on icon "Zoom Out" at bounding box center [125, 65] width 9 height 9
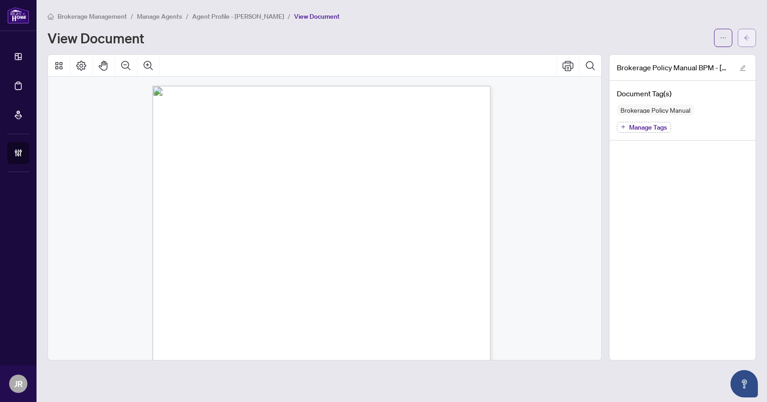
click at [748, 45] on button "button" at bounding box center [747, 38] width 18 height 18
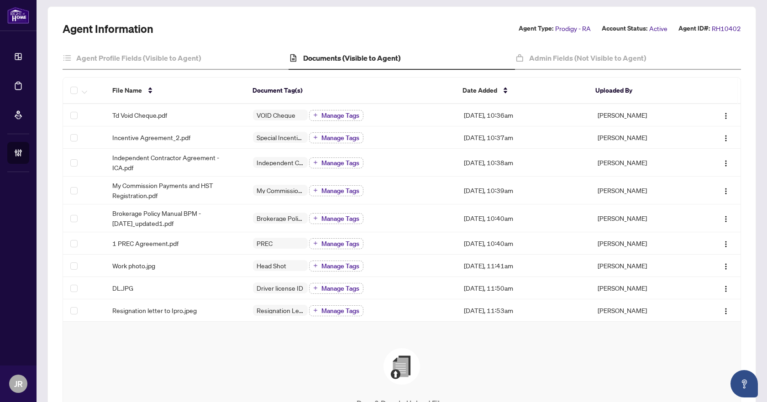
scroll to position [8, 0]
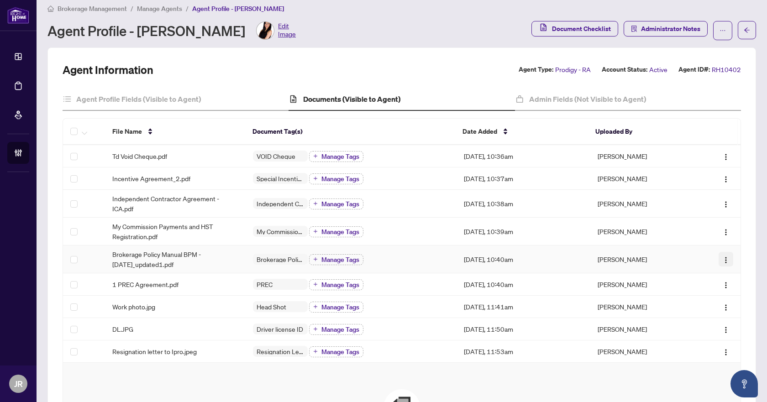
click at [722, 261] on img "button" at bounding box center [725, 260] width 7 height 7
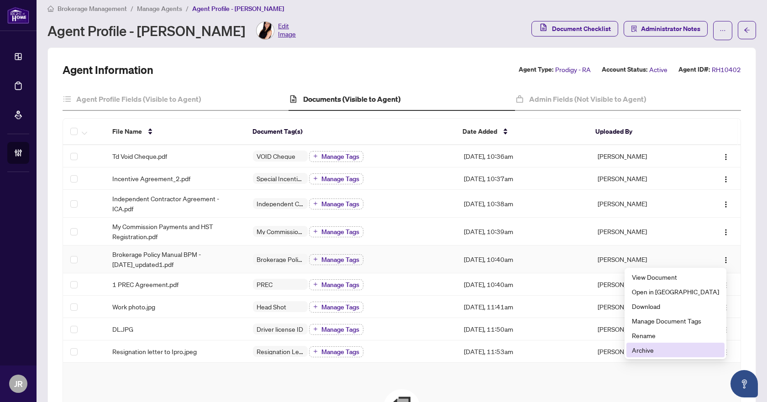
click at [680, 349] on span "Archive" at bounding box center [675, 350] width 87 height 10
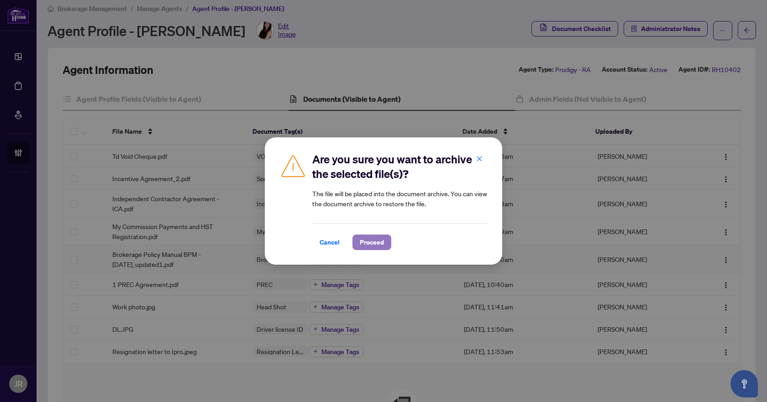
click at [374, 245] on span "Proceed" at bounding box center [372, 242] width 24 height 15
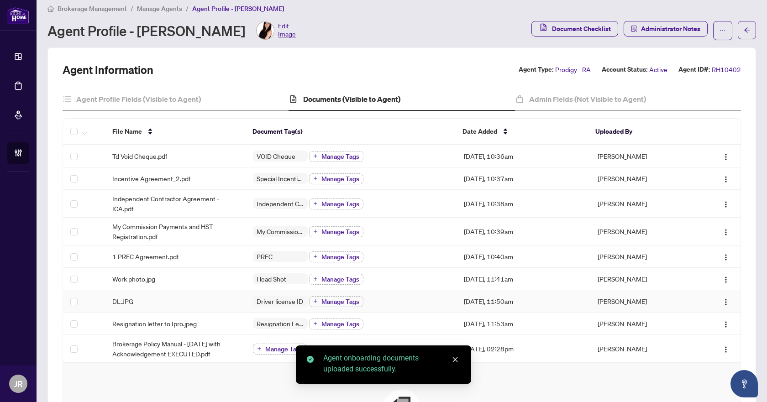
scroll to position [53, 0]
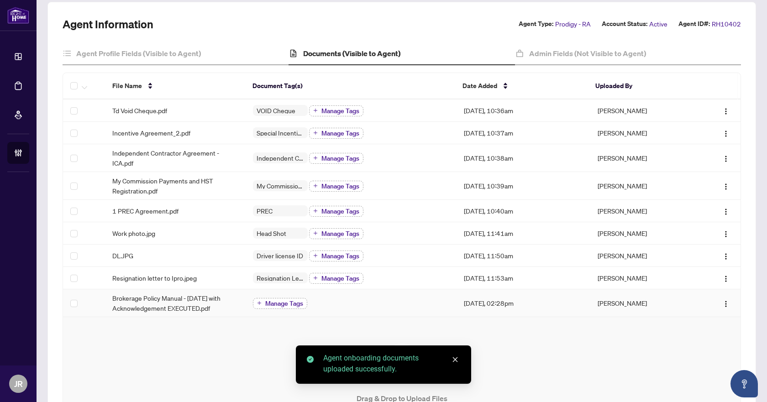
click at [284, 304] on span "Manage Tags" at bounding box center [284, 303] width 38 height 6
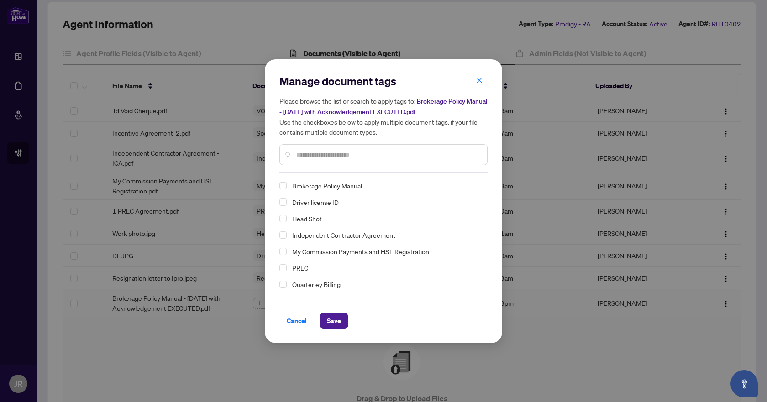
click at [324, 188] on span "Brokerage Policy Manual" at bounding box center [327, 185] width 70 height 11
click at [343, 319] on button "Save" at bounding box center [334, 321] width 29 height 16
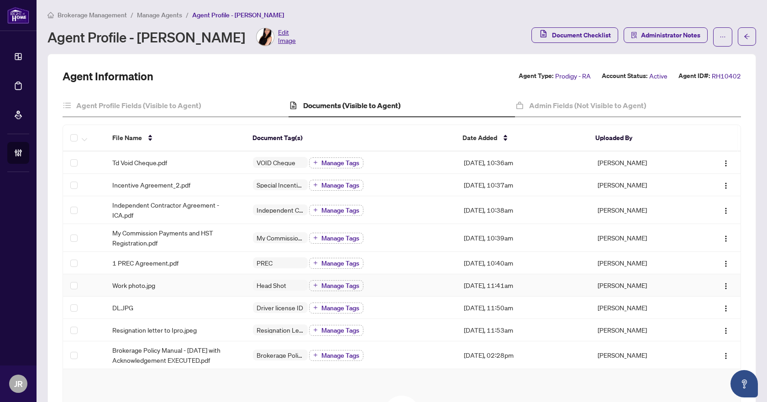
scroll to position [0, 0]
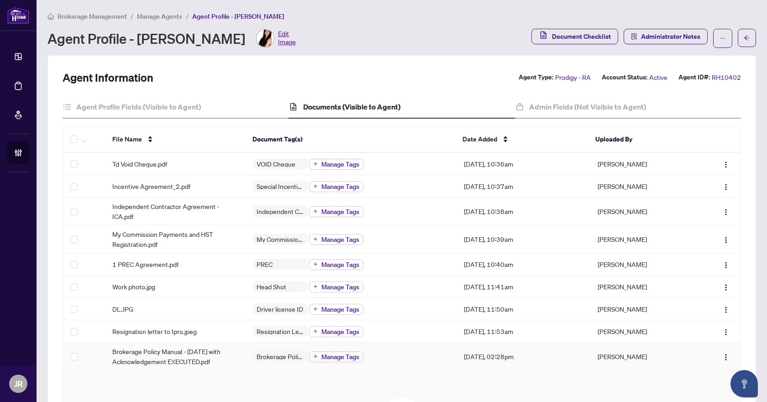
click at [663, 356] on td "[PERSON_NAME]" at bounding box center [642, 357] width 105 height 28
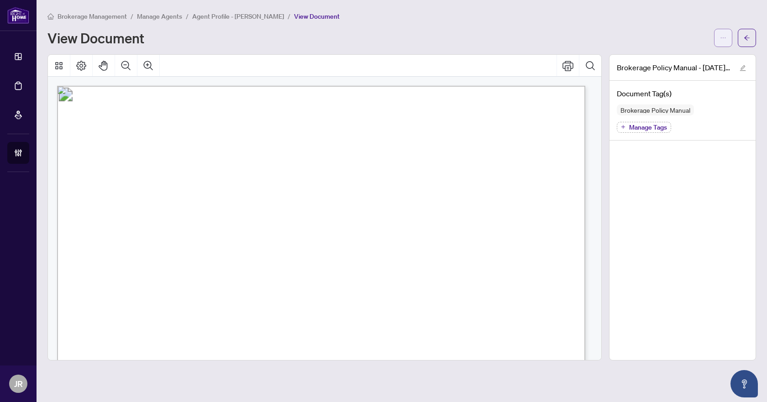
click at [727, 42] on button "button" at bounding box center [723, 38] width 18 height 18
click at [572, 65] on icon "Print" at bounding box center [567, 65] width 11 height 11
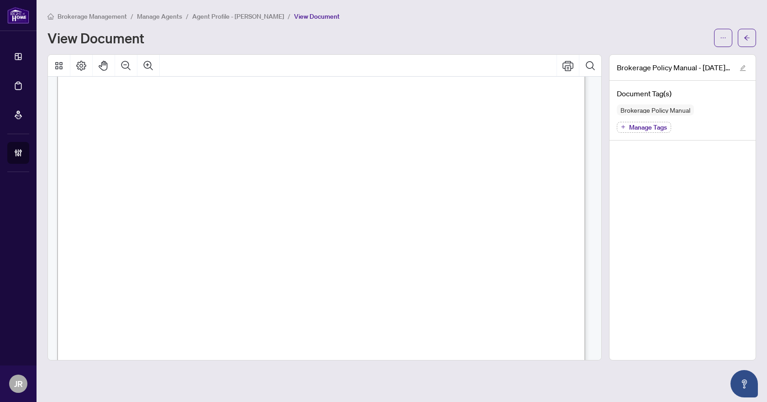
scroll to position [228, 0]
click at [748, 35] on icon "arrow-left" at bounding box center [747, 38] width 6 height 6
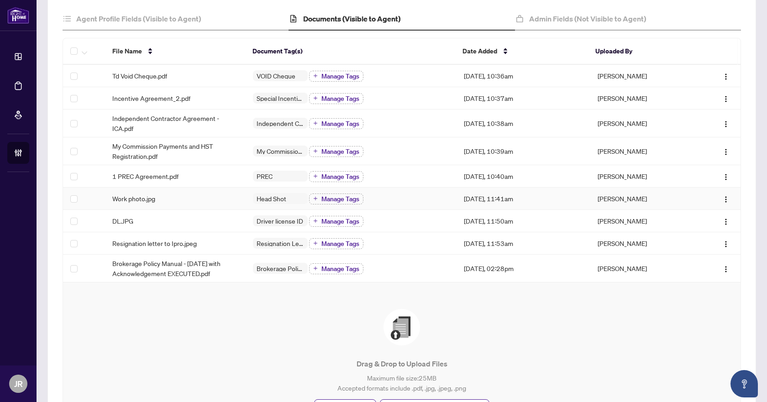
scroll to position [137, 0]
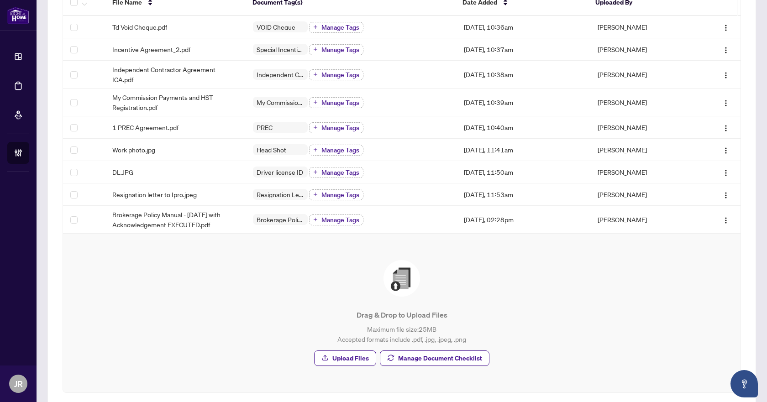
click at [429, 373] on div "Drag & Drop to Upload Files Maximum file size: 25 MB Accepted formats include .…" at bounding box center [401, 313] width 641 height 122
click at [435, 356] on span "Manage Document Checklist" at bounding box center [440, 358] width 84 height 15
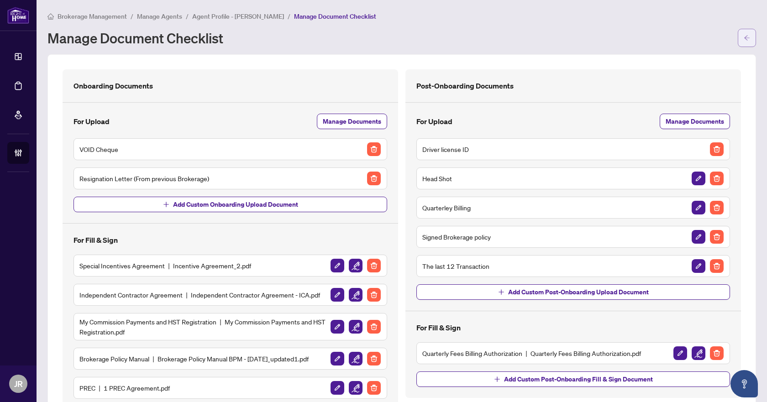
click at [738, 29] on button "button" at bounding box center [747, 38] width 18 height 18
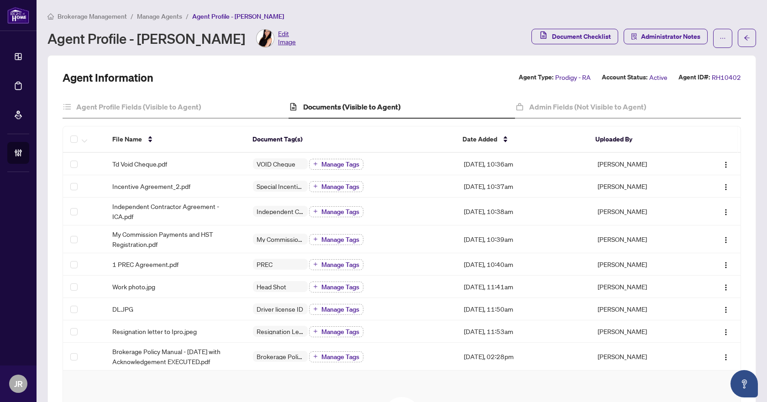
click at [103, 19] on span "Brokerage Management" at bounding box center [92, 16] width 69 height 8
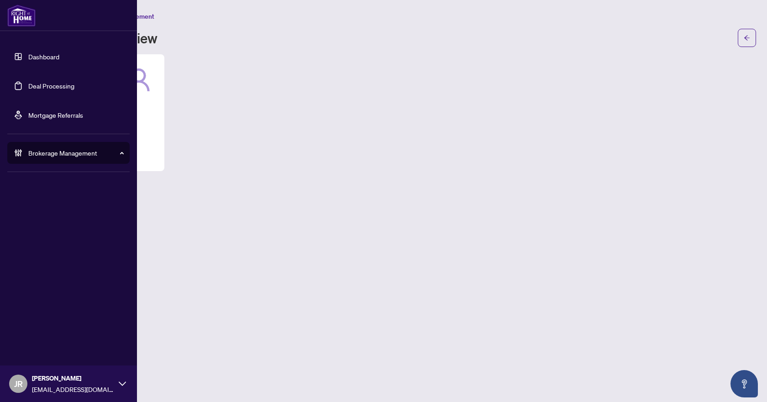
click at [22, 152] on icon at bounding box center [18, 152] width 9 height 9
click at [51, 153] on span "Brokerage Management" at bounding box center [75, 153] width 95 height 10
click at [42, 219] on link "Manage Agents" at bounding box center [41, 219] width 45 height 8
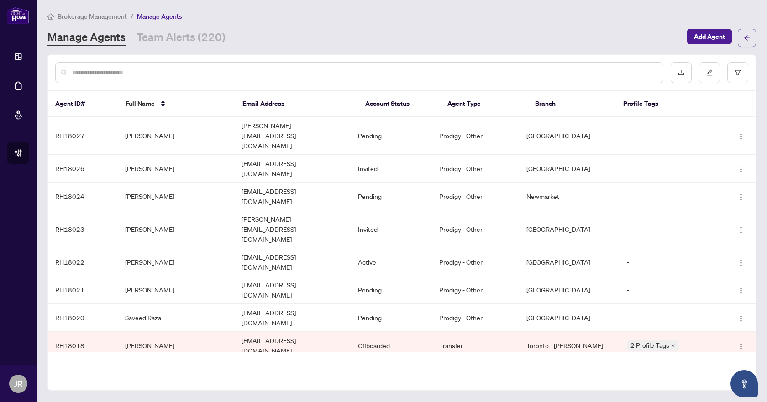
click at [307, 69] on input "text" at bounding box center [363, 73] width 583 height 10
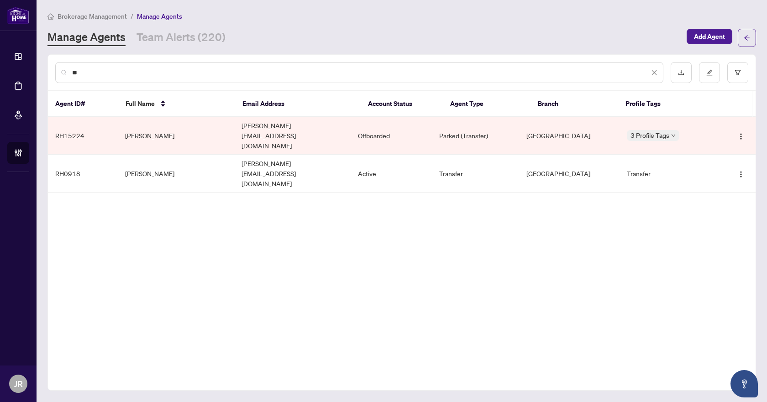
type input "*"
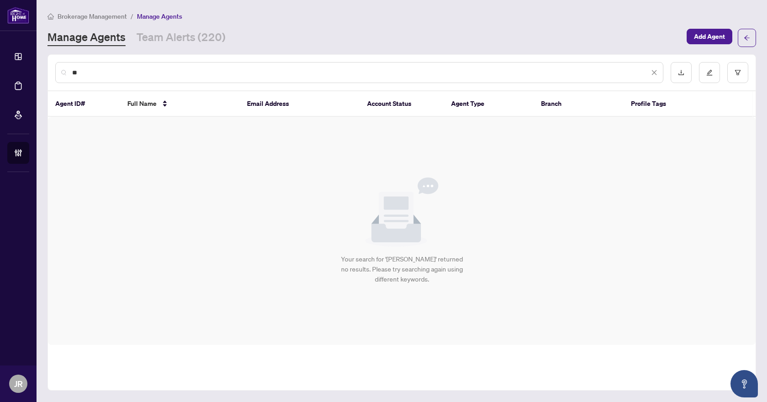
type input "*"
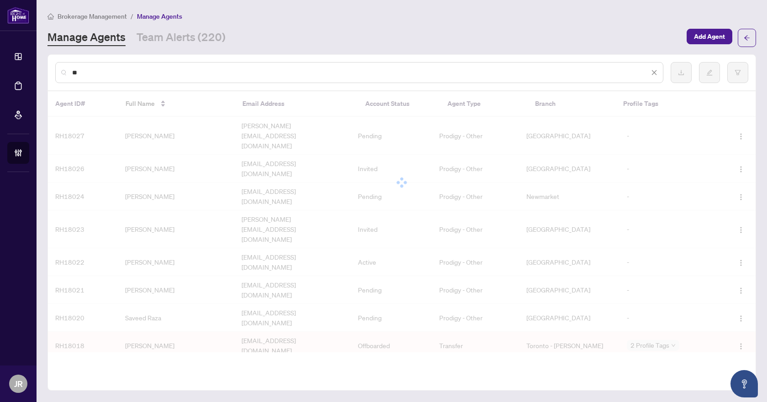
type input "*"
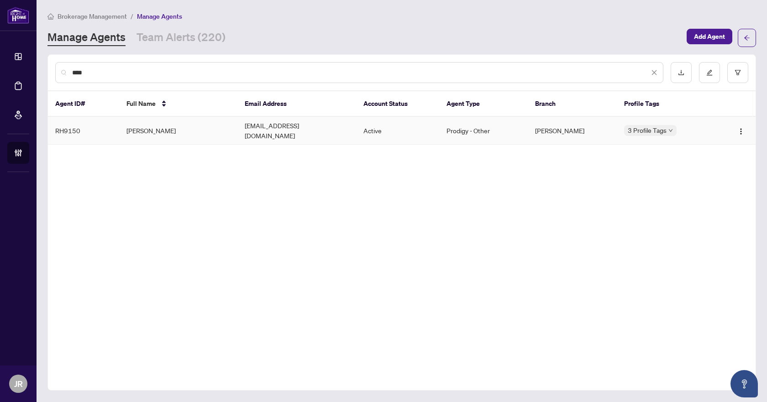
type input "****"
click at [230, 129] on td "[PERSON_NAME]" at bounding box center [178, 131] width 119 height 28
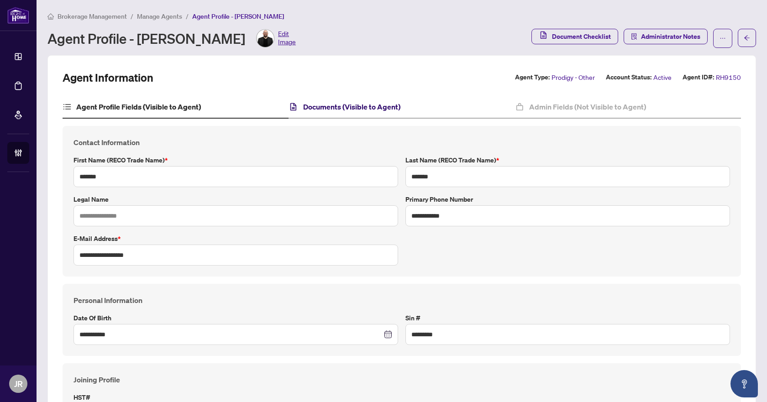
click at [331, 109] on h4 "Documents (Visible to Agent)" at bounding box center [351, 106] width 97 height 11
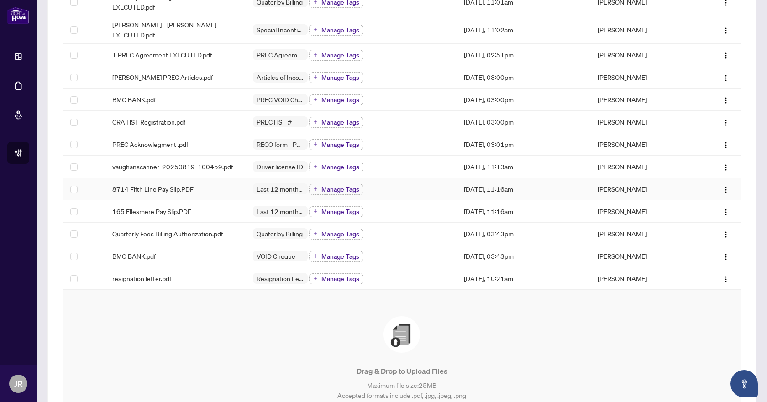
scroll to position [274, 0]
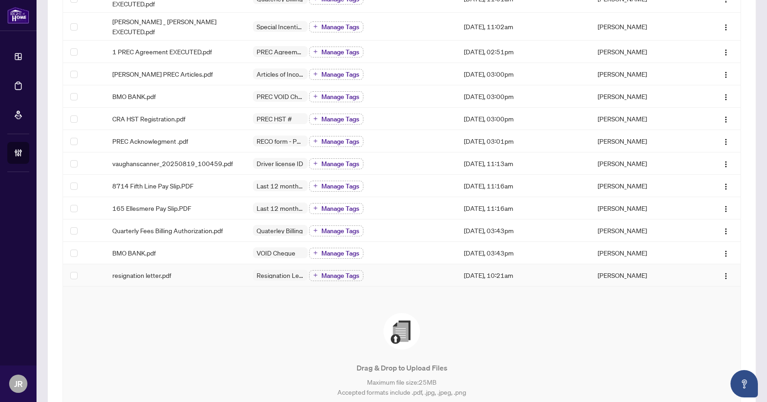
click at [405, 271] on div "Resignation Letter (From previous Brokerage) Manage Tags" at bounding box center [351, 275] width 196 height 12
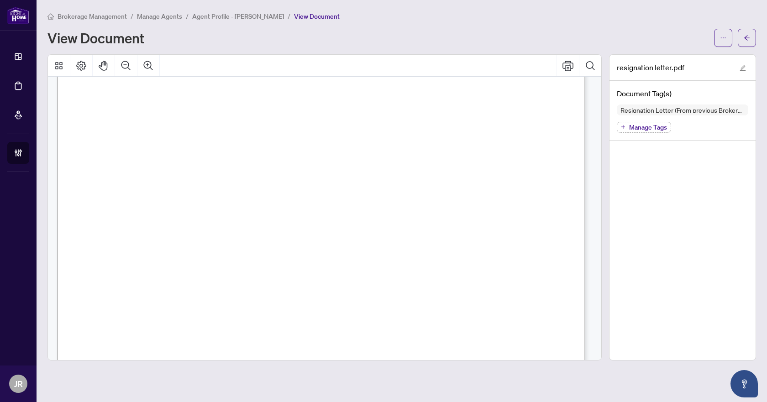
scroll to position [418, 0]
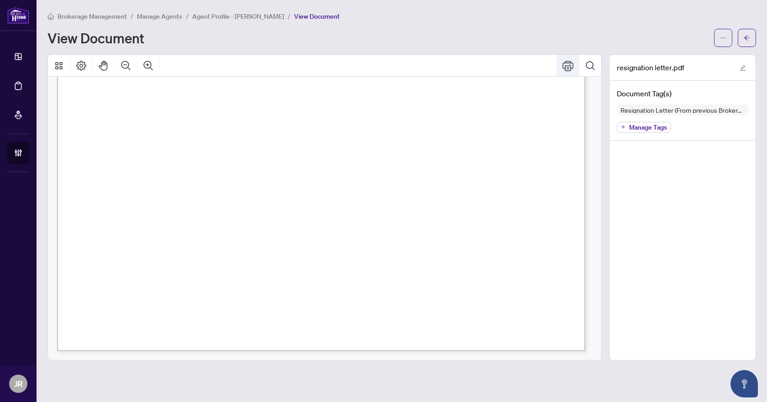
click at [573, 65] on button "Print" at bounding box center [568, 66] width 22 height 22
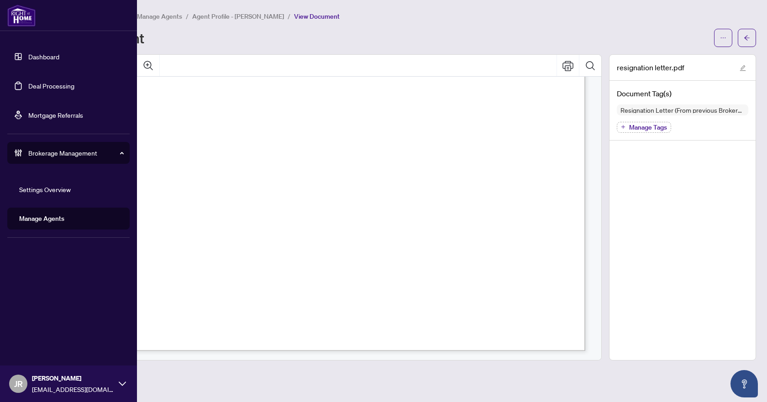
click at [51, 83] on link "Deal Processing" at bounding box center [51, 86] width 46 height 8
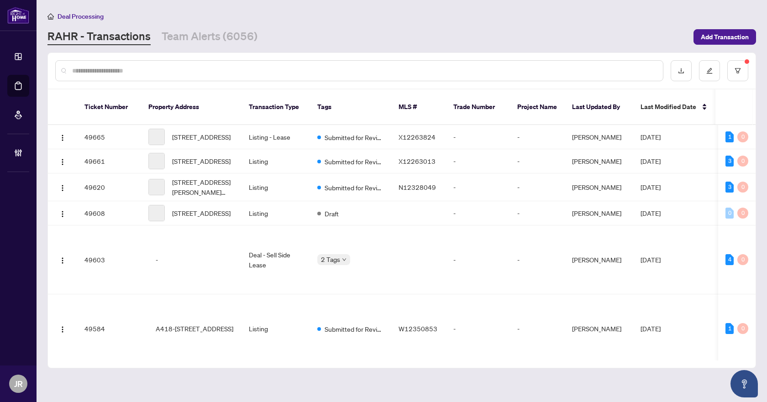
click at [237, 73] on input "text" at bounding box center [363, 71] width 583 height 10
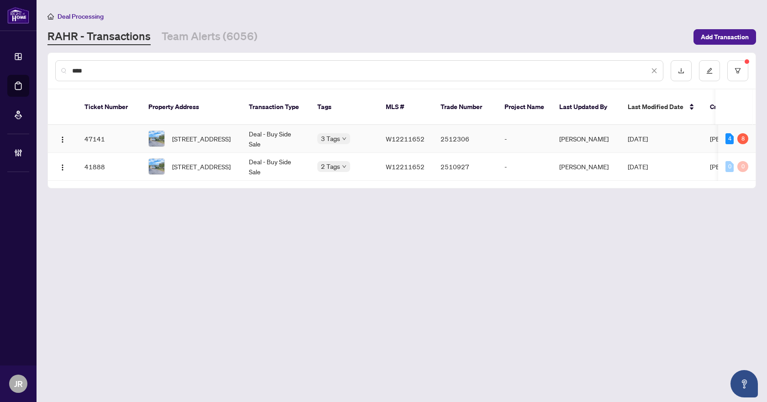
type input "****"
click at [290, 128] on td "Deal - Buy Side Sale" at bounding box center [275, 139] width 68 height 28
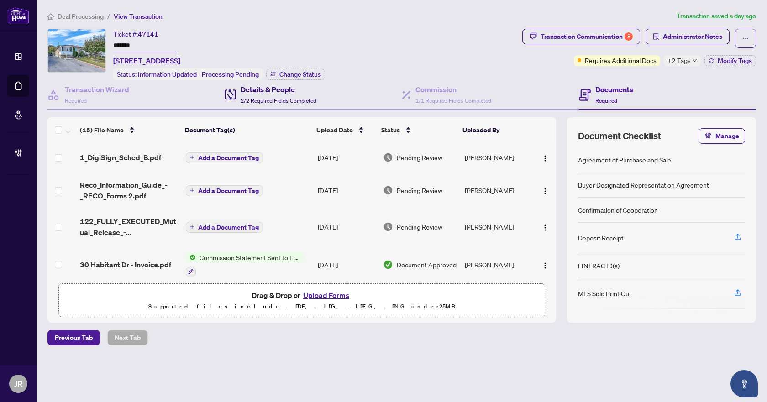
click at [299, 93] on h4 "Details & People" at bounding box center [279, 89] width 76 height 11
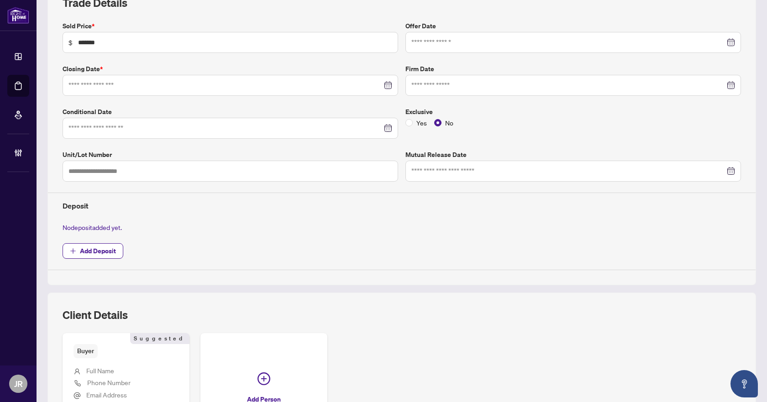
type input "**********"
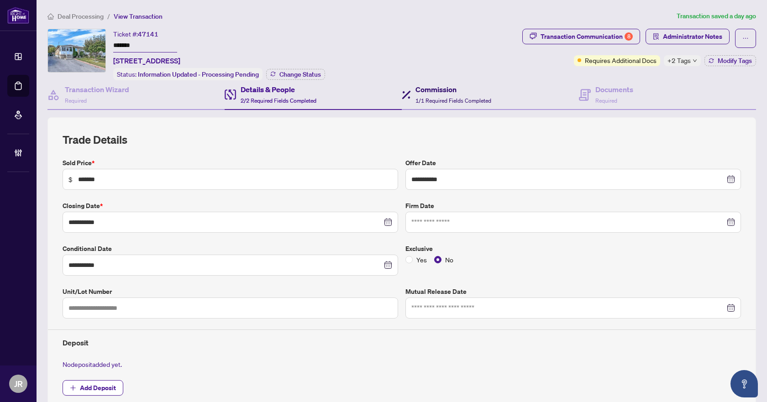
click at [459, 89] on h4 "Commission" at bounding box center [453, 89] width 76 height 11
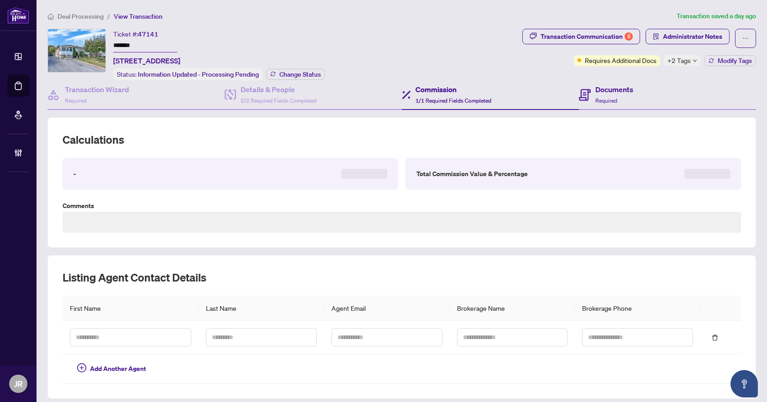
type textarea "**********"
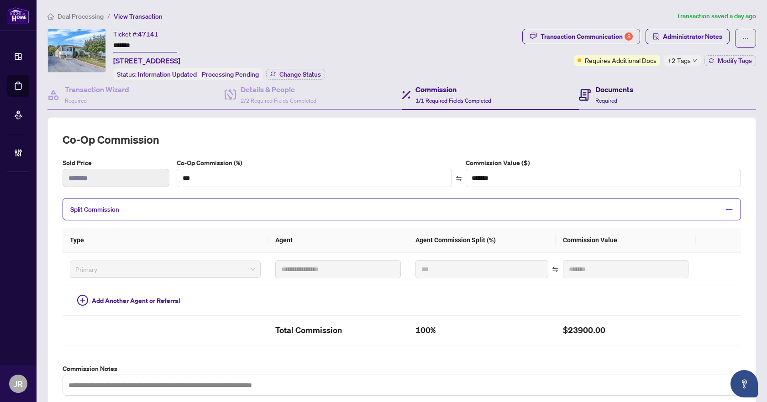
click at [606, 94] on div "Documents Required" at bounding box center [614, 94] width 38 height 21
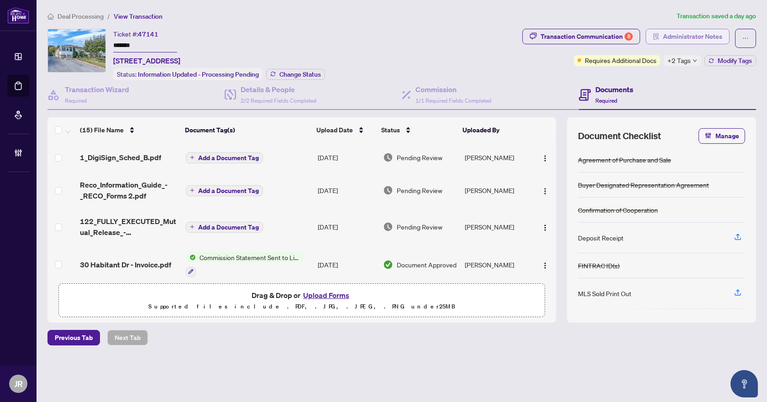
click at [709, 29] on span "Administrator Notes" at bounding box center [692, 36] width 59 height 15
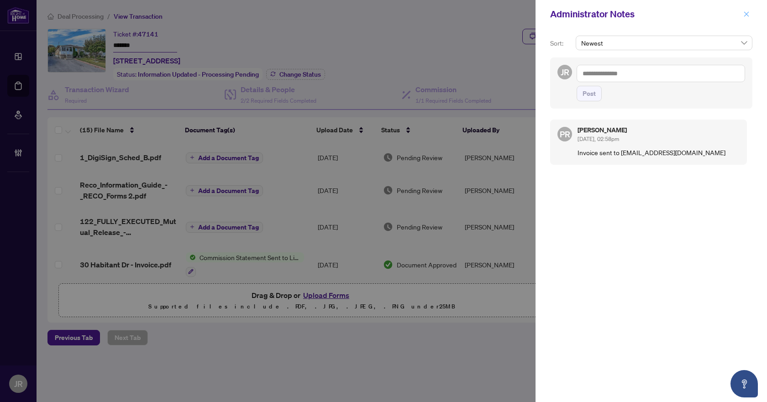
click at [747, 12] on icon "close" at bounding box center [746, 14] width 6 height 6
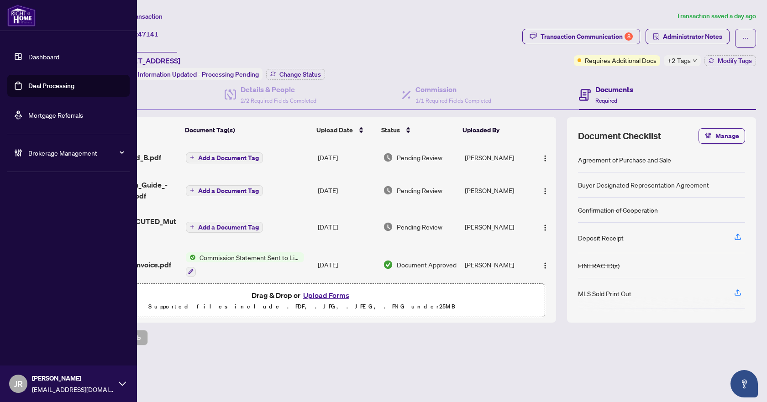
click at [53, 155] on span "Brokerage Management" at bounding box center [75, 153] width 95 height 10
click at [51, 219] on link "Manage Agents" at bounding box center [41, 219] width 45 height 8
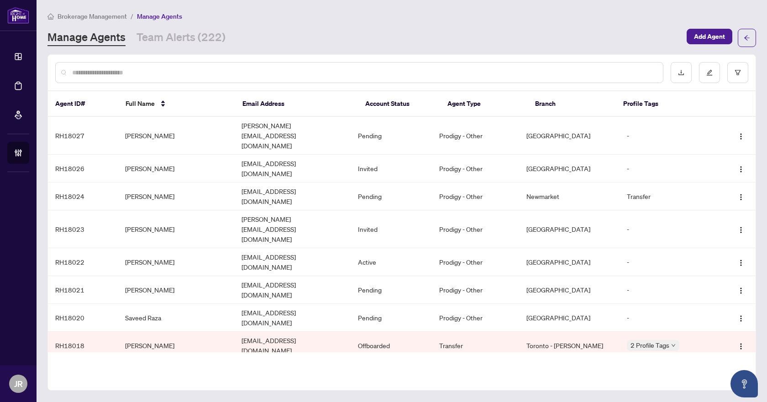
click at [257, 73] on input "text" at bounding box center [363, 73] width 583 height 10
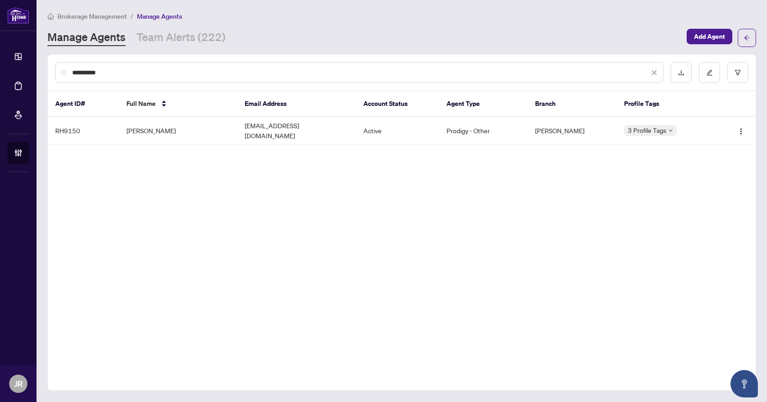
type input "**********"
click at [278, 122] on td "[EMAIL_ADDRESS][DOMAIN_NAME]" at bounding box center [296, 131] width 119 height 28
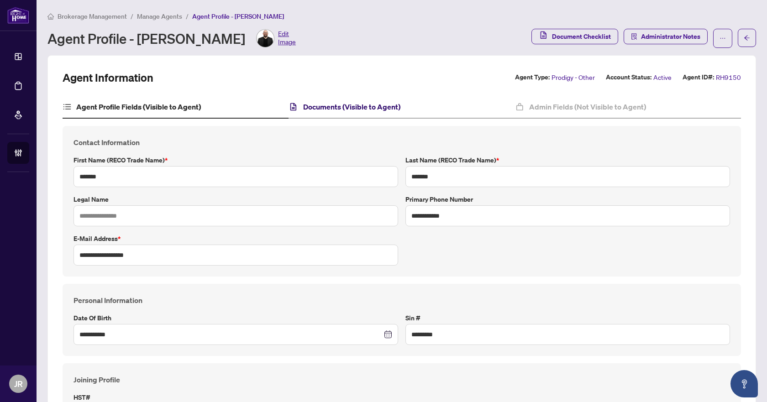
click at [355, 107] on h4 "Documents (Visible to Agent)" at bounding box center [351, 106] width 97 height 11
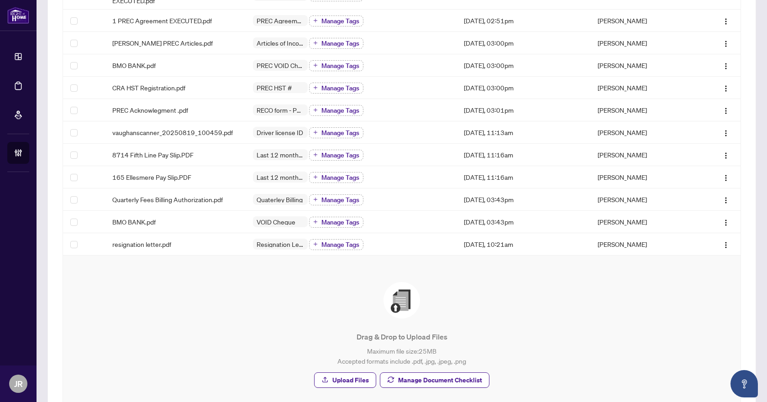
scroll to position [364, 0]
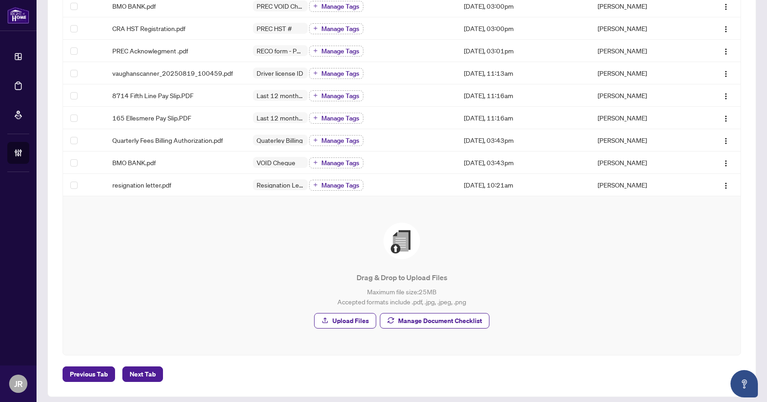
click at [459, 314] on span "Manage Document Checklist" at bounding box center [440, 321] width 84 height 15
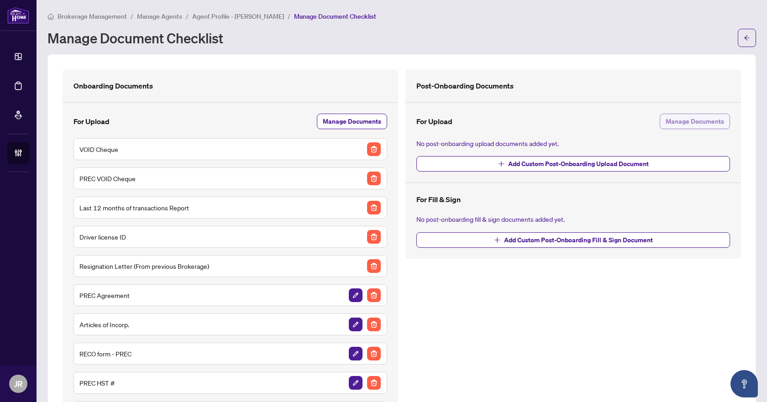
click at [666, 122] on span "Manage Documents" at bounding box center [694, 121] width 58 height 15
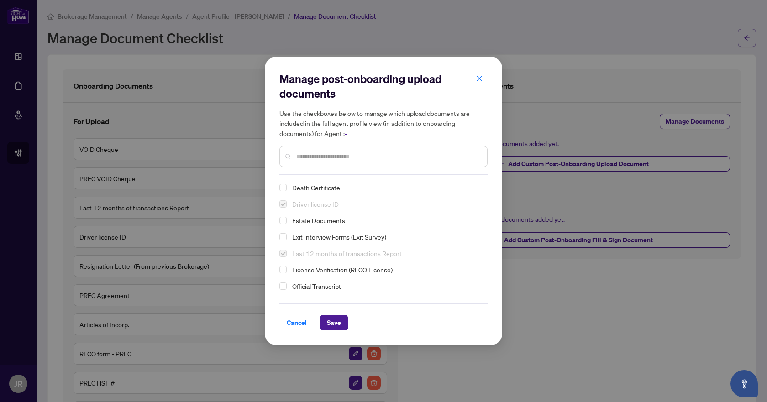
scroll to position [46, 0]
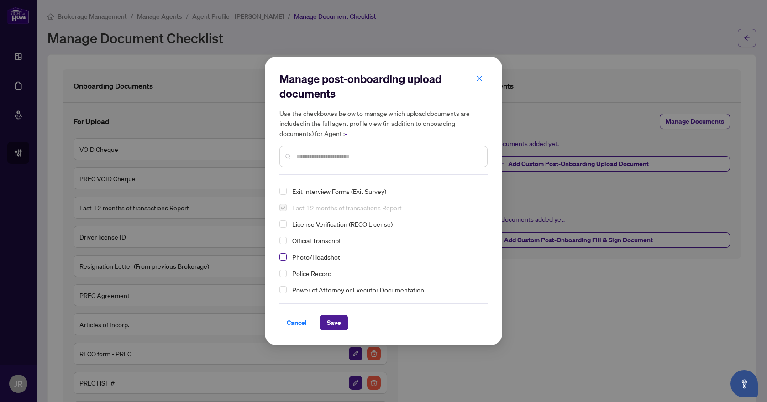
click at [283, 257] on span "Select Photo/Headshot" at bounding box center [282, 256] width 7 height 7
click at [339, 327] on span "Save" at bounding box center [334, 322] width 14 height 15
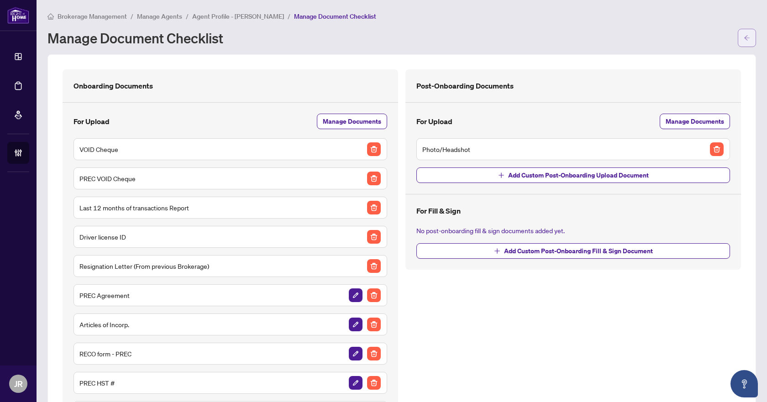
click at [743, 40] on button "button" at bounding box center [747, 38] width 18 height 18
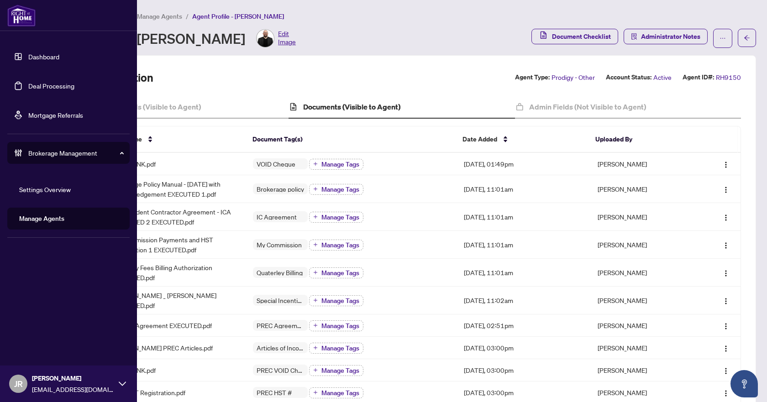
click at [55, 82] on link "Deal Processing" at bounding box center [51, 86] width 46 height 8
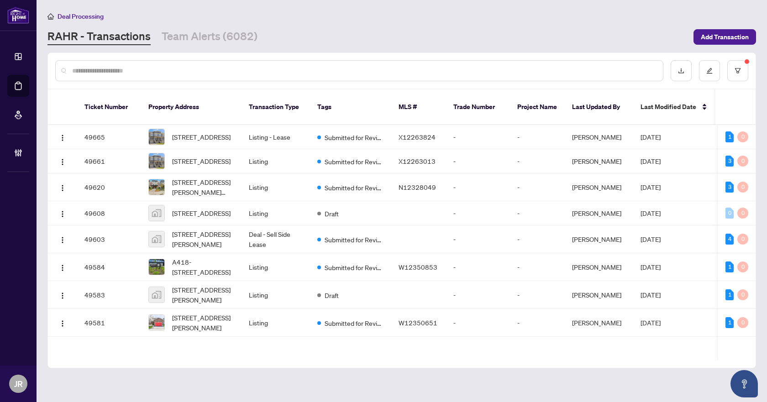
click at [123, 71] on input "text" at bounding box center [363, 71] width 583 height 10
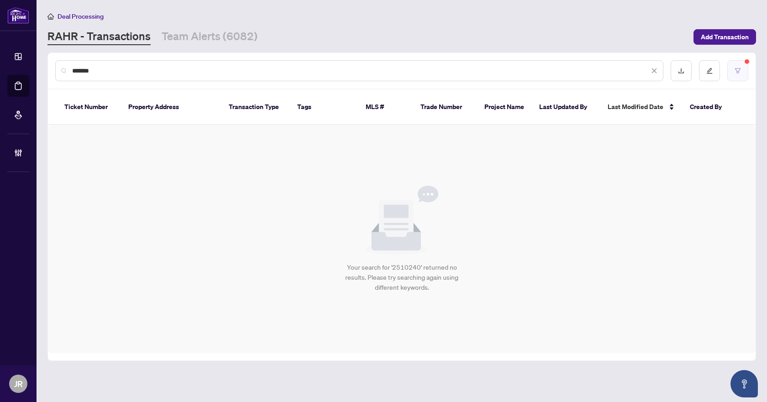
type input "*******"
click at [735, 65] on button "button" at bounding box center [737, 70] width 21 height 21
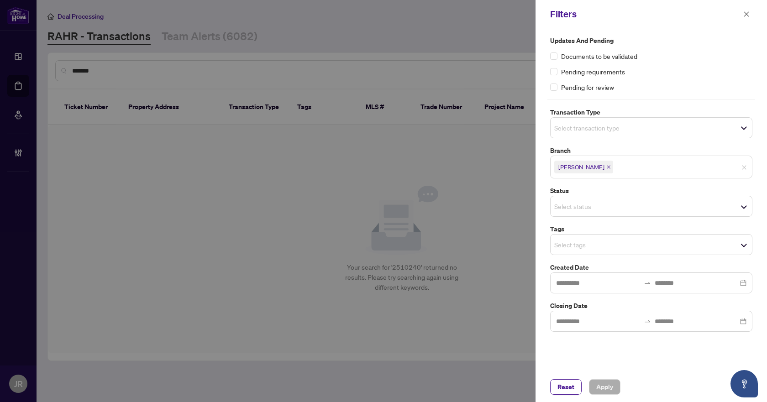
click at [607, 168] on icon "close" at bounding box center [609, 167] width 4 height 4
click at [616, 384] on button "Apply" at bounding box center [604, 387] width 31 height 16
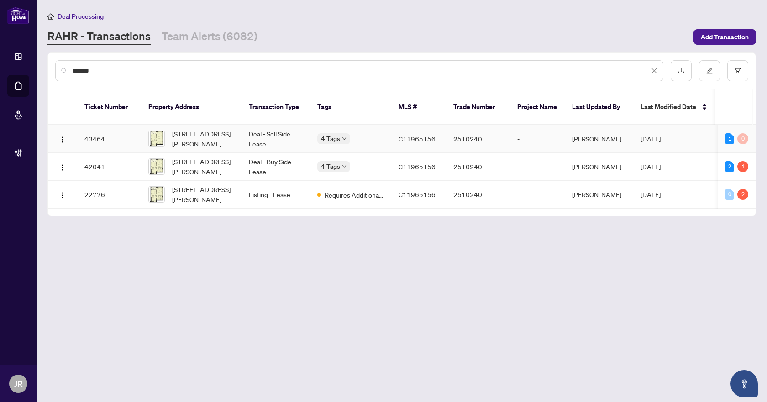
click at [282, 125] on td "Deal - Sell Side Lease" at bounding box center [275, 139] width 68 height 28
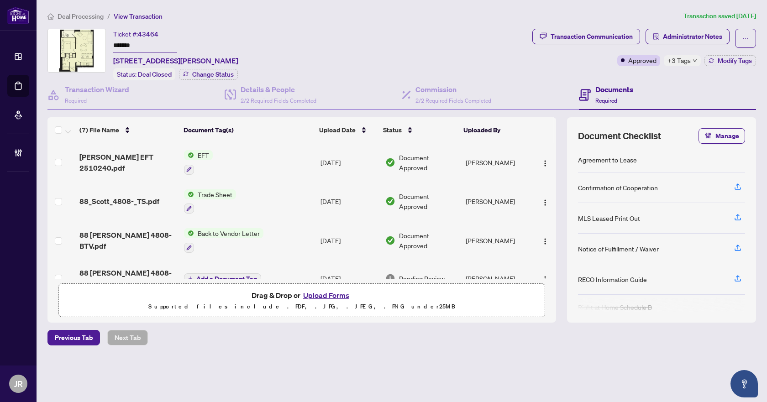
click at [697, 26] on div "Deal Processing / View Transaction Transaction saved [DATE] Ticket #: 43464 ***…" at bounding box center [402, 194] width 716 height 367
click at [697, 31] on span "Administrator Notes" at bounding box center [692, 36] width 59 height 15
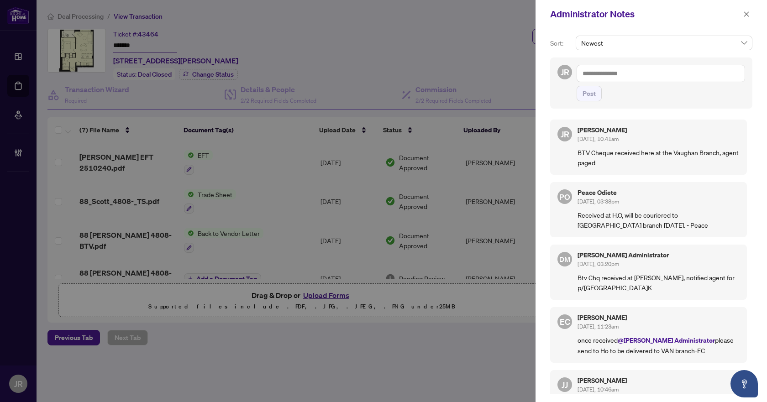
click at [647, 75] on textarea at bounding box center [660, 73] width 168 height 17
click at [749, 13] on button "button" at bounding box center [746, 14] width 12 height 11
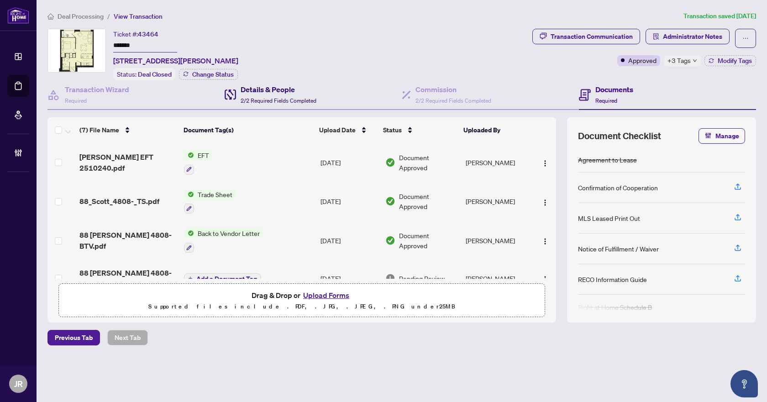
click at [267, 99] on span "2/2 Required Fields Completed" at bounding box center [279, 100] width 76 height 7
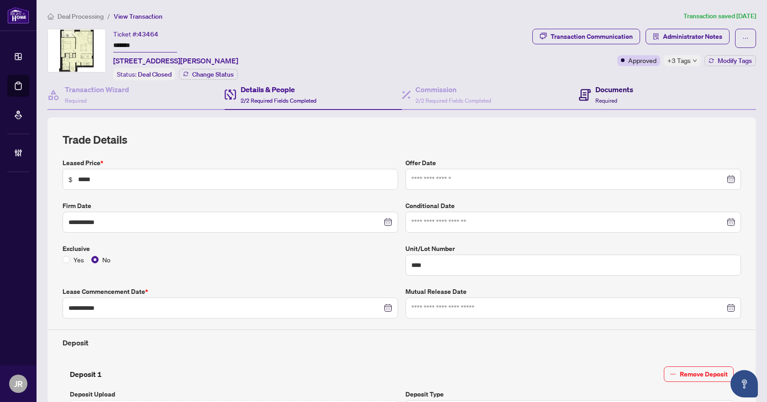
click at [597, 95] on div "Documents Required" at bounding box center [614, 94] width 38 height 21
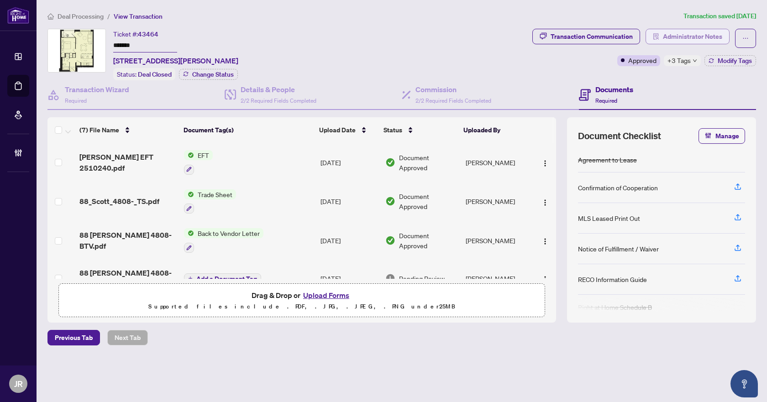
click at [689, 36] on span "Administrator Notes" at bounding box center [692, 36] width 59 height 15
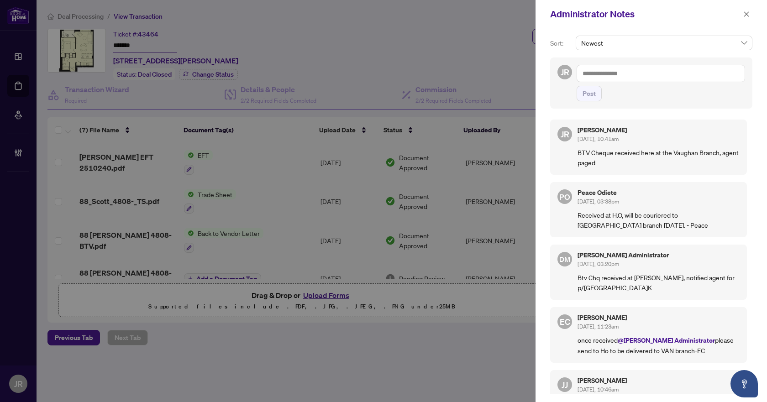
click at [650, 75] on textarea at bounding box center [660, 73] width 168 height 17
paste textarea "**********"
type textarea "**********"
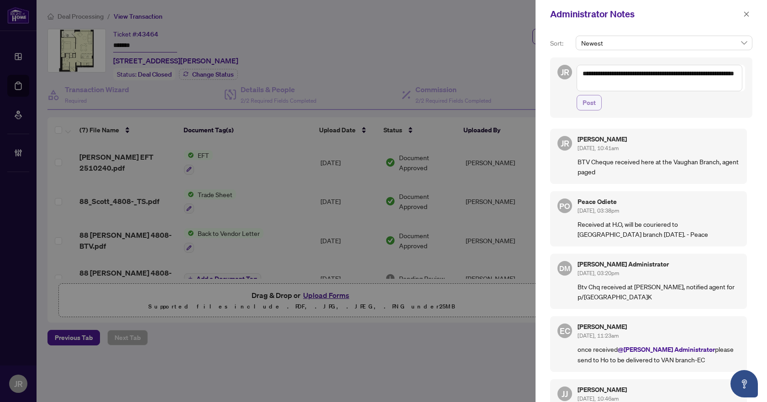
click at [593, 100] on span "Post" at bounding box center [588, 102] width 13 height 15
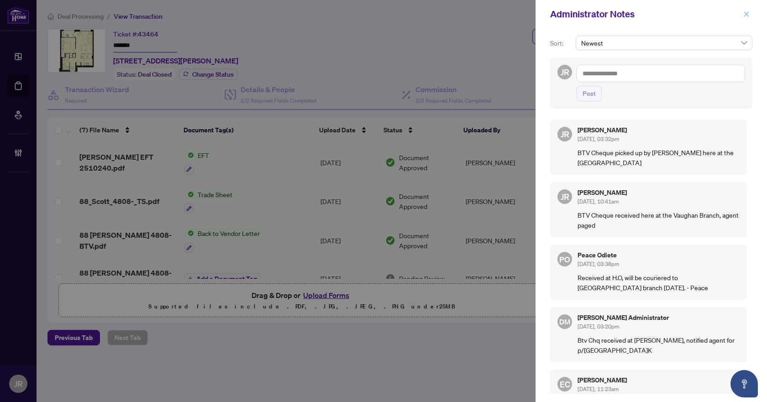
click at [744, 14] on icon "close" at bounding box center [746, 14] width 6 height 6
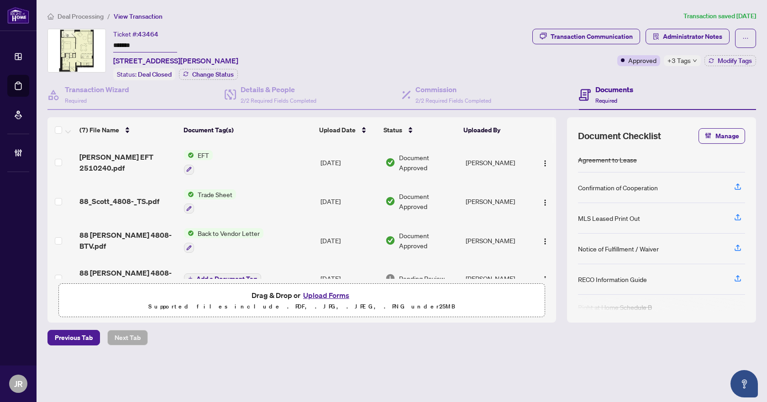
click at [91, 17] on span "Deal Processing" at bounding box center [81, 16] width 46 height 8
